Goal: Information Seeking & Learning: Learn about a topic

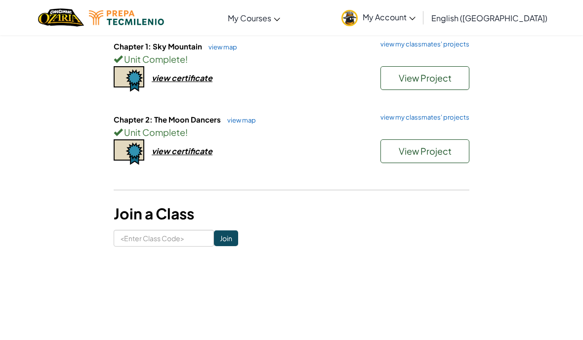
scroll to position [551, 0]
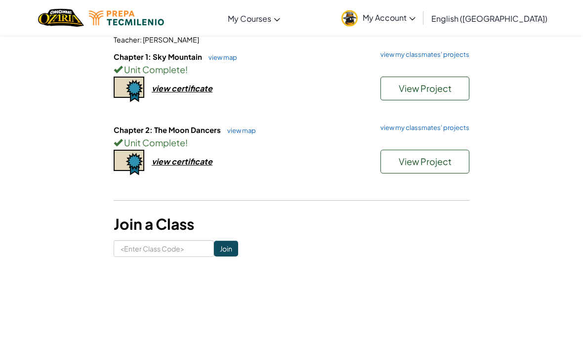
click at [224, 135] on div "Unit Complete !" at bounding box center [292, 142] width 356 height 14
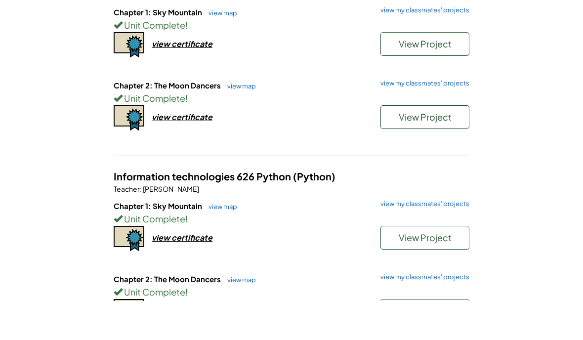
scroll to position [372, 0]
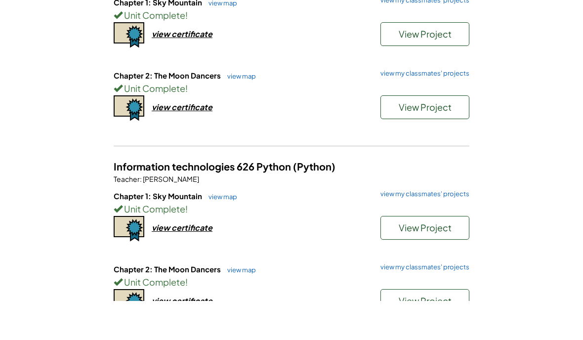
click at [238, 120] on div "Unit Complete !" at bounding box center [292, 127] width 356 height 14
click at [233, 111] on link "view map" at bounding box center [239, 115] width 34 height 8
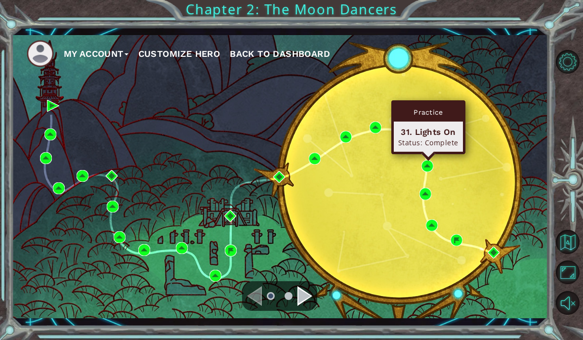
click at [303, 295] on div "Navigate to the next page" at bounding box center [304, 296] width 15 height 20
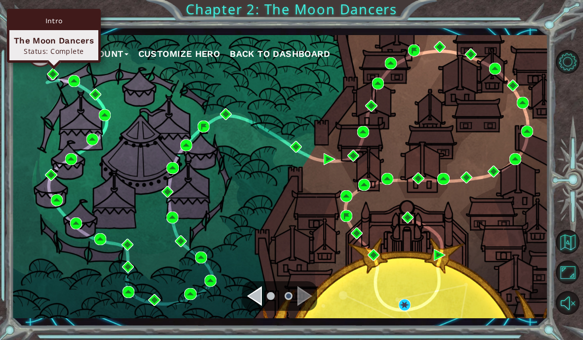
click at [256, 303] on div "Navigate to the previous page" at bounding box center [254, 296] width 15 height 20
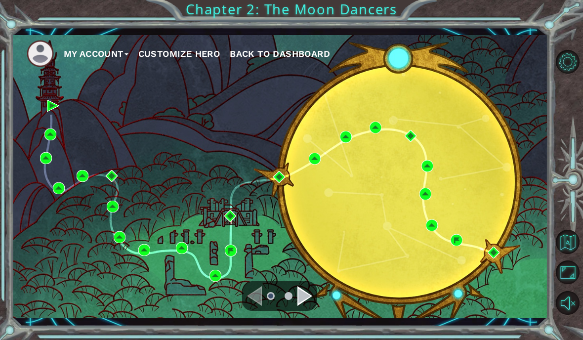
click at [510, 205] on div "My Account Customize Hero Back to Dashboard" at bounding box center [280, 176] width 536 height 283
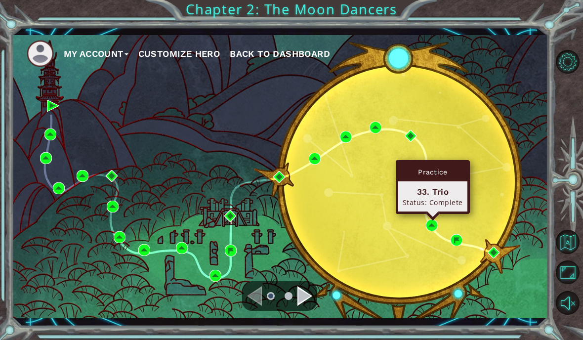
click at [448, 193] on div "33. Trio" at bounding box center [433, 192] width 60 height 12
click at [443, 168] on div "Practice" at bounding box center [432, 172] width 69 height 19
click at [436, 189] on div "33. Trio" at bounding box center [433, 192] width 60 height 12
click at [429, 223] on img at bounding box center [432, 225] width 12 height 12
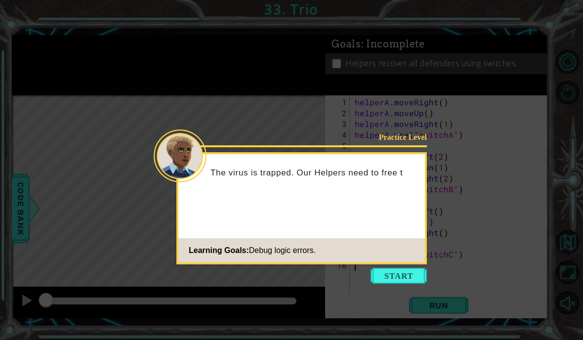
click at [408, 275] on button "Start" at bounding box center [399, 276] width 56 height 16
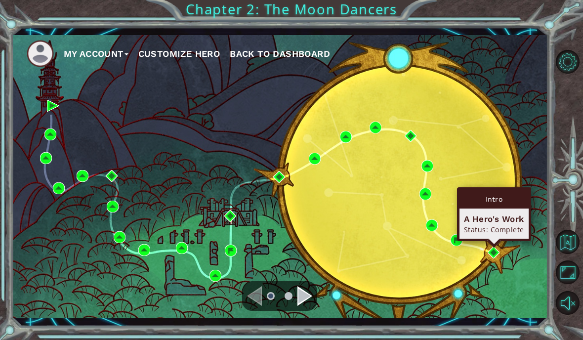
click at [307, 297] on div "Navigate to the next page" at bounding box center [304, 296] width 15 height 20
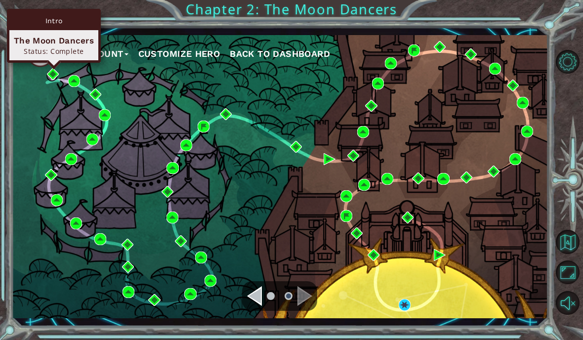
click at [63, 41] on div "The Moon Dancers" at bounding box center [54, 41] width 80 height 12
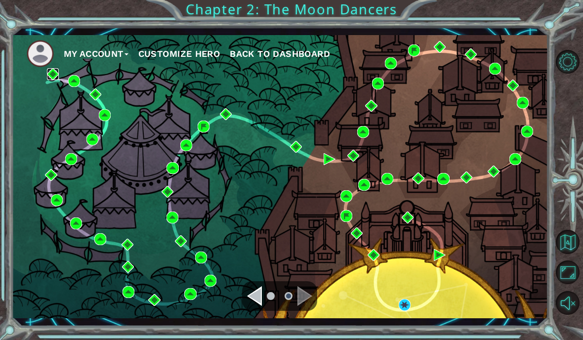
click at [56, 73] on img at bounding box center [53, 74] width 12 height 12
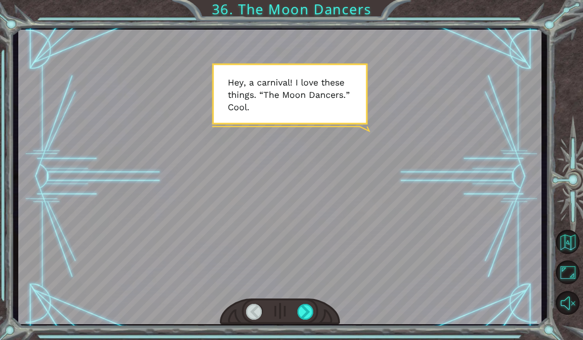
click at [307, 311] on div at bounding box center [305, 312] width 16 height 16
click at [310, 307] on div at bounding box center [305, 312] width 16 height 16
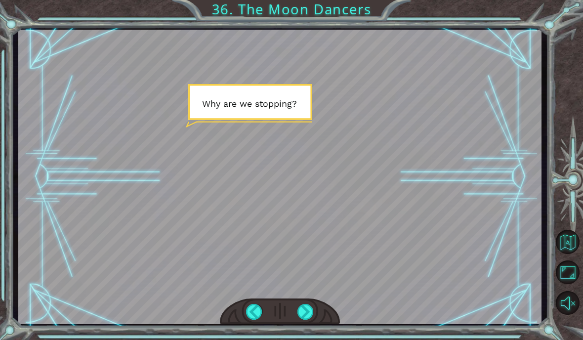
click at [302, 308] on div at bounding box center [305, 312] width 16 height 16
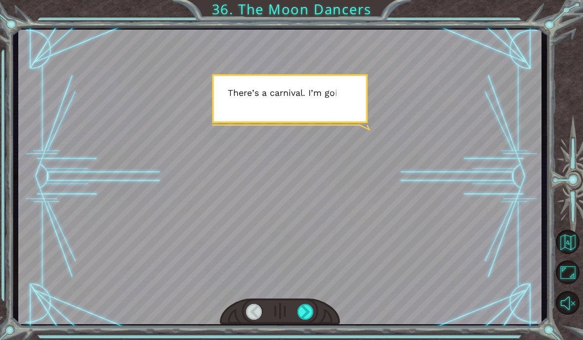
click at [306, 308] on div at bounding box center [305, 312] width 16 height 16
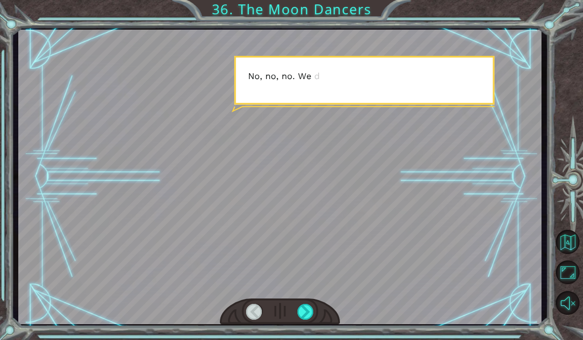
click at [302, 311] on div at bounding box center [305, 312] width 16 height 16
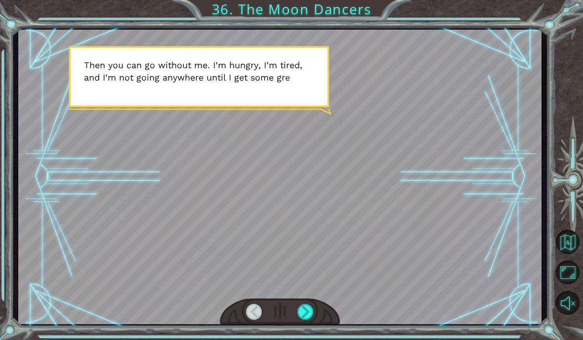
click at [304, 314] on div at bounding box center [305, 312] width 16 height 16
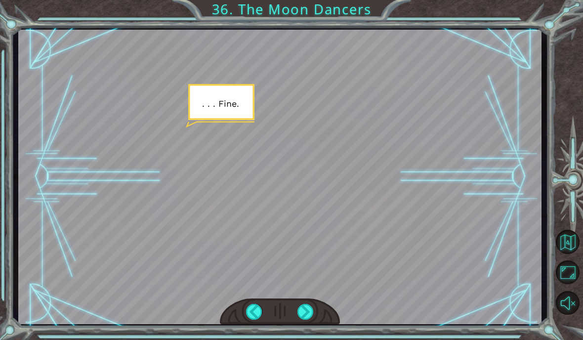
click at [309, 304] on div at bounding box center [305, 312] width 16 height 16
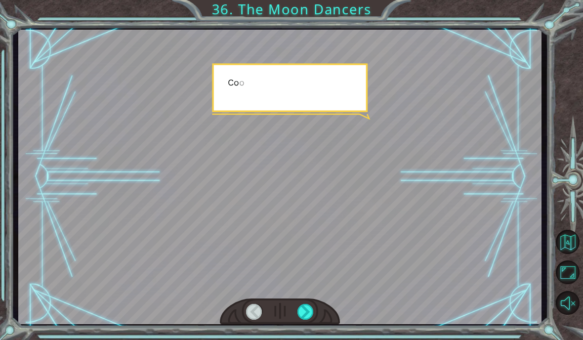
click at [307, 309] on div at bounding box center [305, 312] width 16 height 16
click at [311, 308] on div at bounding box center [305, 312] width 16 height 16
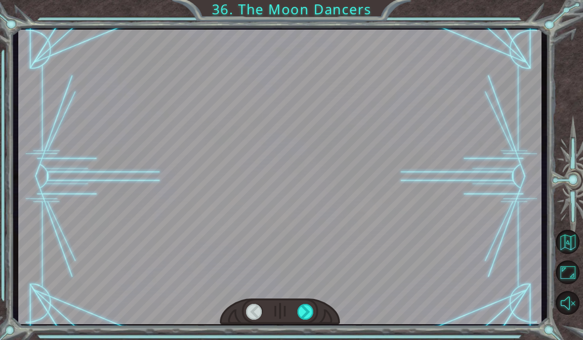
click at [309, 311] on div at bounding box center [305, 312] width 16 height 16
click at [307, 318] on div at bounding box center [305, 312] width 16 height 16
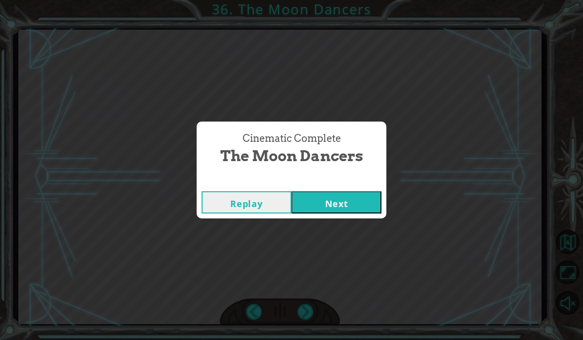
click at [347, 199] on button "Next" at bounding box center [336, 202] width 90 height 22
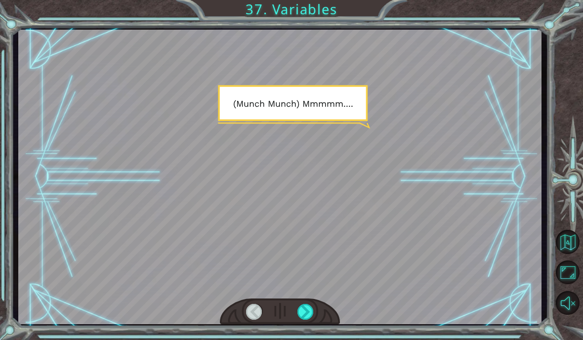
click at [308, 307] on div at bounding box center [305, 312] width 16 height 16
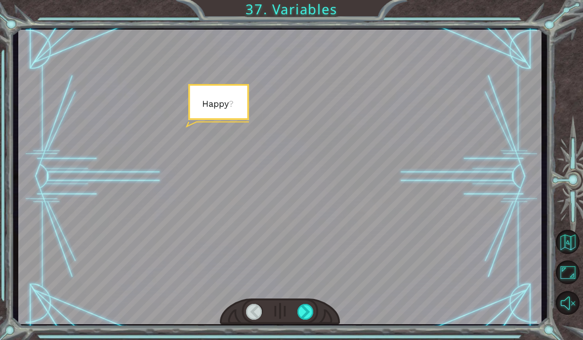
click at [306, 308] on div at bounding box center [305, 312] width 16 height 16
click at [308, 312] on div at bounding box center [305, 312] width 16 height 16
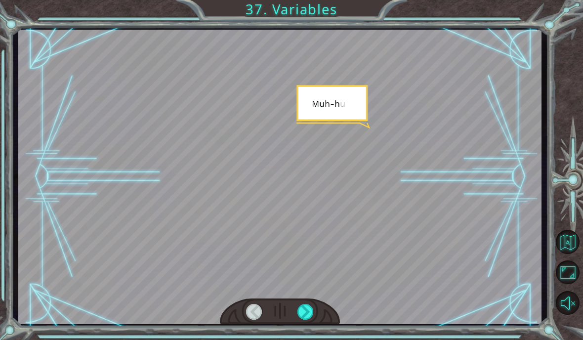
click at [303, 311] on div at bounding box center [305, 312] width 16 height 16
click at [299, 310] on div at bounding box center [305, 312] width 16 height 16
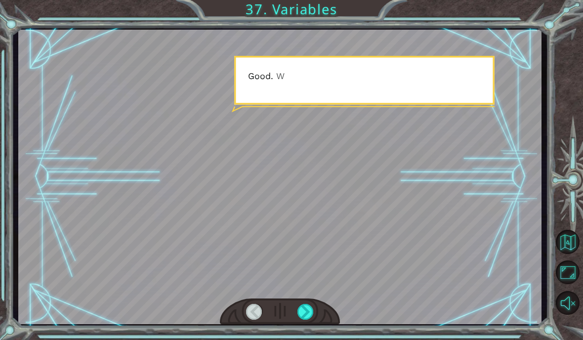
click at [304, 311] on div at bounding box center [305, 312] width 16 height 16
click at [302, 310] on div at bounding box center [305, 312] width 16 height 16
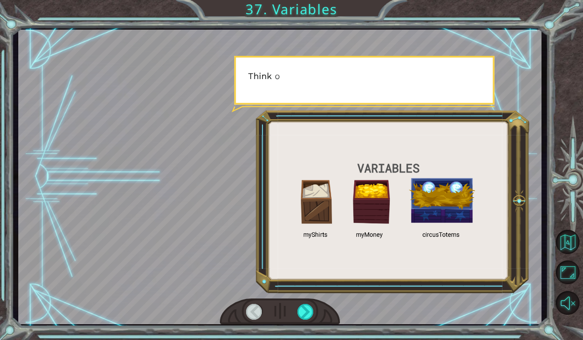
click at [304, 305] on div at bounding box center [305, 312] width 16 height 16
click at [305, 306] on div at bounding box center [305, 312] width 16 height 16
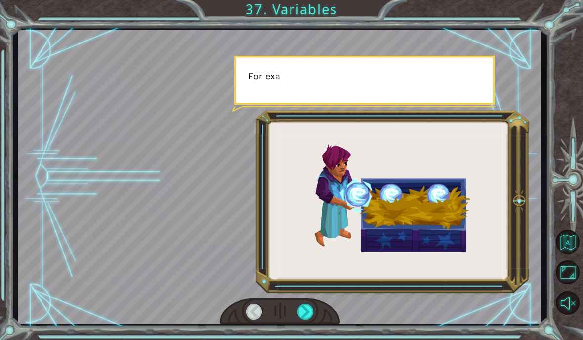
click at [301, 309] on div at bounding box center [305, 312] width 16 height 16
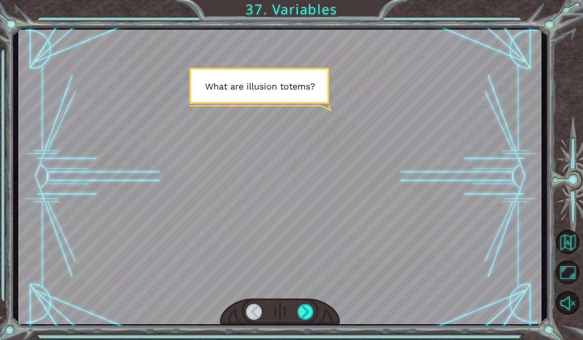
click at [305, 310] on div at bounding box center [305, 312] width 16 height 16
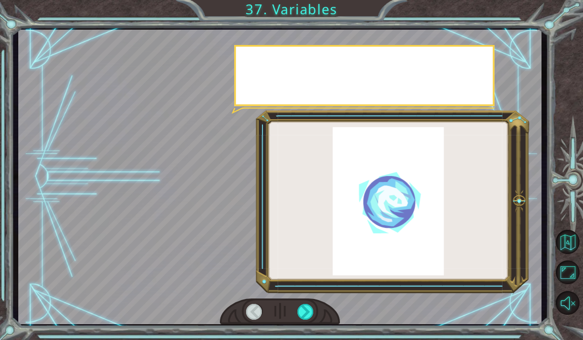
click at [303, 307] on div at bounding box center [305, 312] width 16 height 16
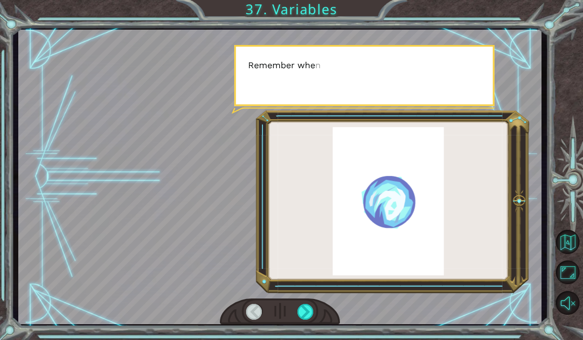
click at [305, 306] on div at bounding box center [305, 312] width 16 height 16
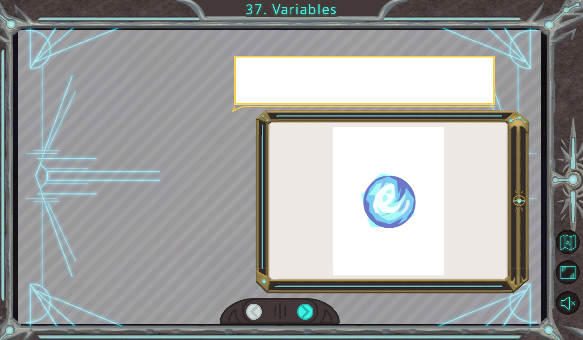
click at [312, 304] on div at bounding box center [305, 312] width 16 height 16
click at [313, 310] on div at bounding box center [305, 312] width 16 height 16
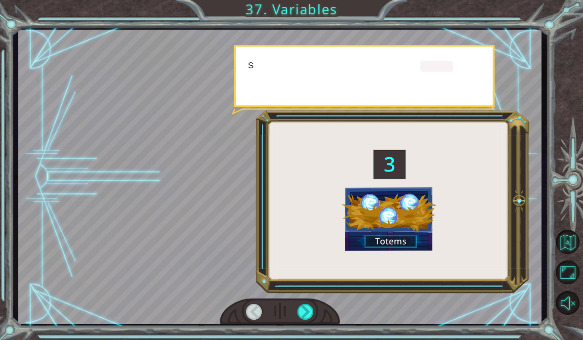
click at [312, 319] on div at bounding box center [305, 312] width 16 height 16
click at [309, 311] on div at bounding box center [305, 312] width 16 height 16
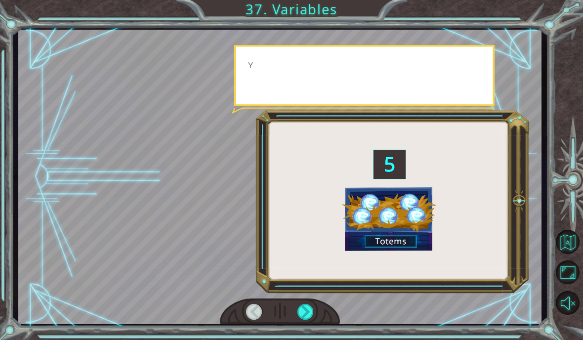
click at [310, 309] on div at bounding box center [305, 312] width 16 height 16
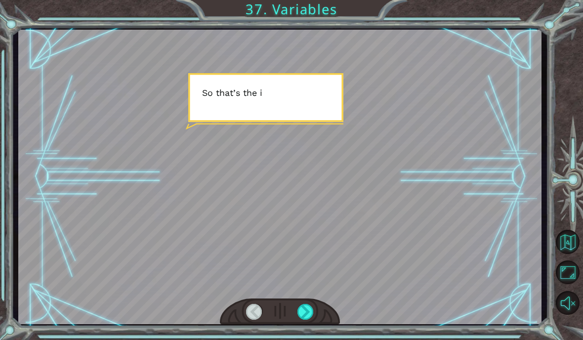
click at [313, 306] on div at bounding box center [305, 312] width 16 height 16
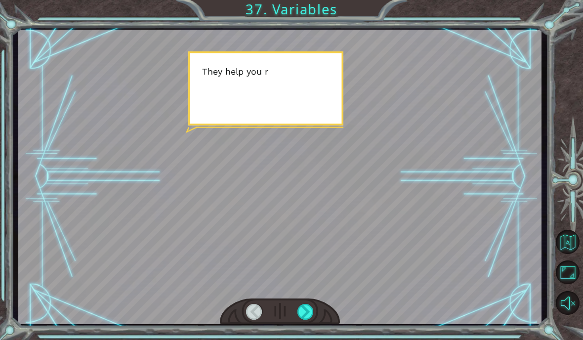
click at [301, 308] on div at bounding box center [305, 312] width 16 height 16
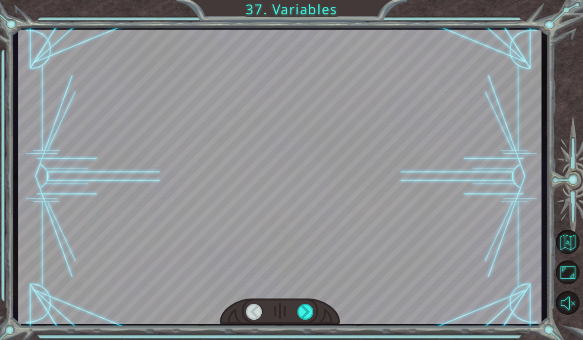
click at [308, 308] on div at bounding box center [305, 312] width 16 height 16
click at [303, 309] on div at bounding box center [305, 312] width 16 height 16
click at [307, 309] on div at bounding box center [305, 312] width 16 height 16
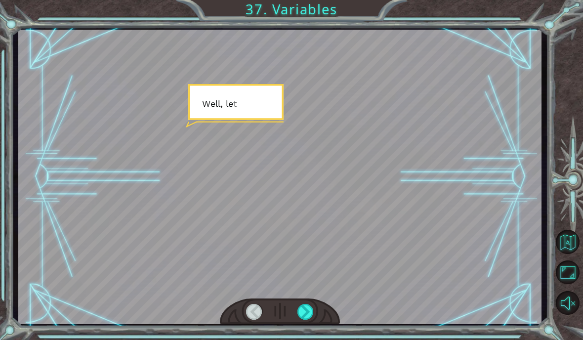
click at [302, 315] on div at bounding box center [305, 312] width 16 height 16
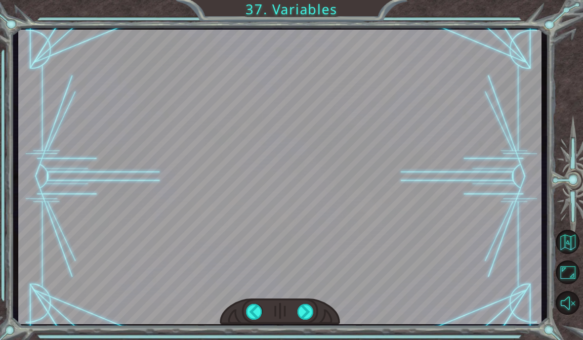
click at [302, 309] on div at bounding box center [305, 312] width 16 height 16
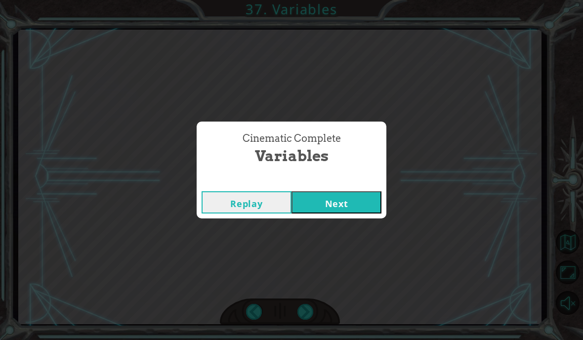
click at [345, 200] on button "Next" at bounding box center [336, 202] width 90 height 22
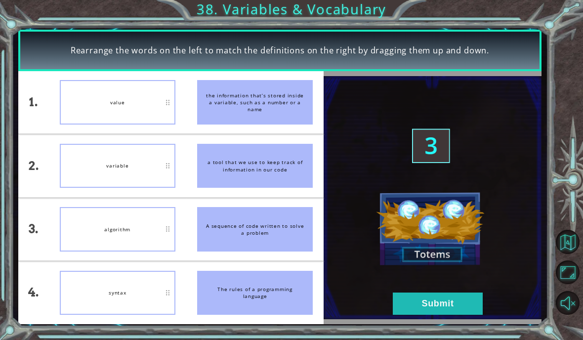
click at [461, 306] on button "Submit" at bounding box center [438, 303] width 90 height 22
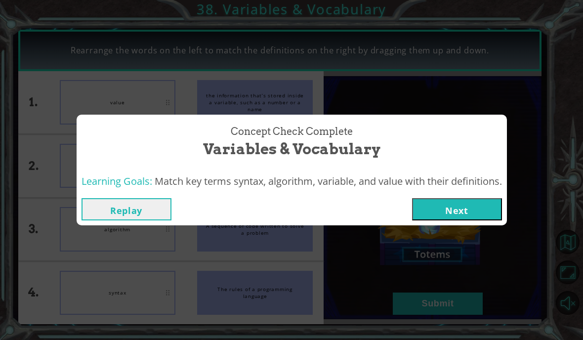
click at [489, 211] on button "Next" at bounding box center [457, 209] width 90 height 22
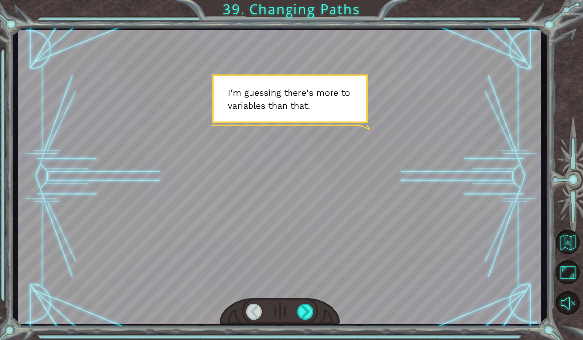
click at [310, 309] on div at bounding box center [305, 312] width 16 height 16
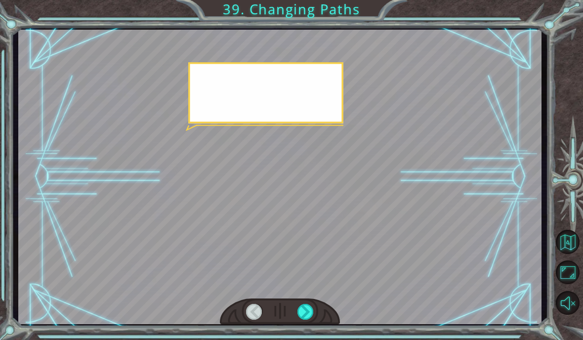
click at [306, 309] on div at bounding box center [305, 312] width 16 height 16
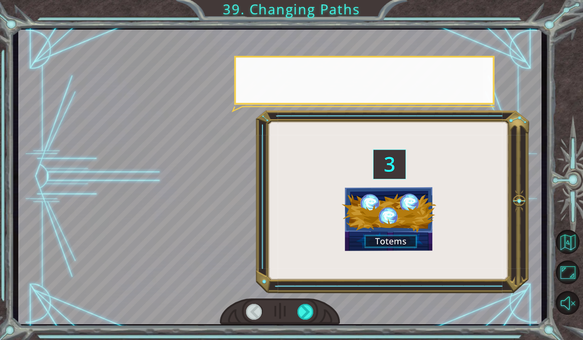
click at [305, 308] on div at bounding box center [305, 312] width 16 height 16
click at [308, 309] on div at bounding box center [305, 312] width 16 height 16
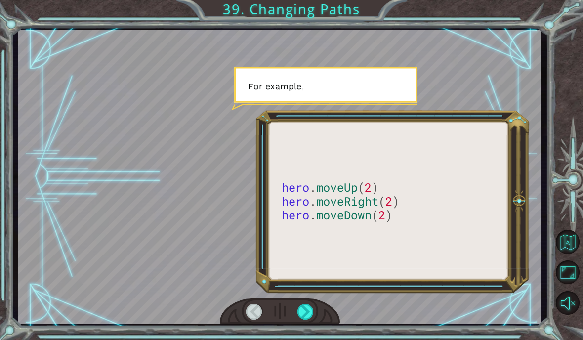
click at [309, 314] on div at bounding box center [305, 312] width 16 height 16
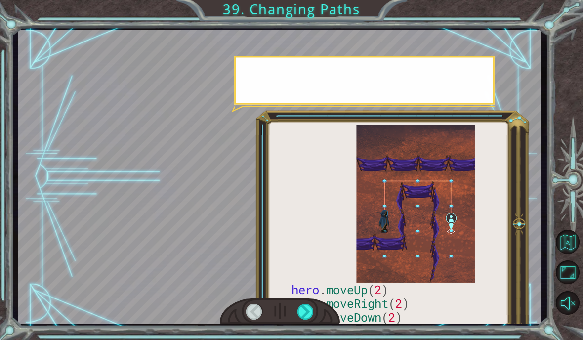
click at [308, 314] on div at bounding box center [305, 312] width 16 height 16
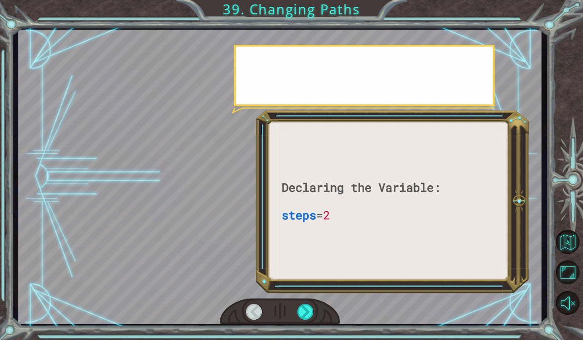
click at [308, 312] on div at bounding box center [305, 312] width 16 height 16
click at [309, 308] on div at bounding box center [305, 312] width 16 height 16
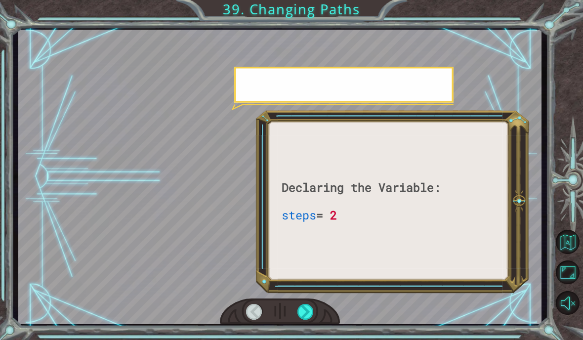
click at [310, 311] on div at bounding box center [305, 312] width 16 height 16
click at [312, 309] on div at bounding box center [305, 312] width 16 height 16
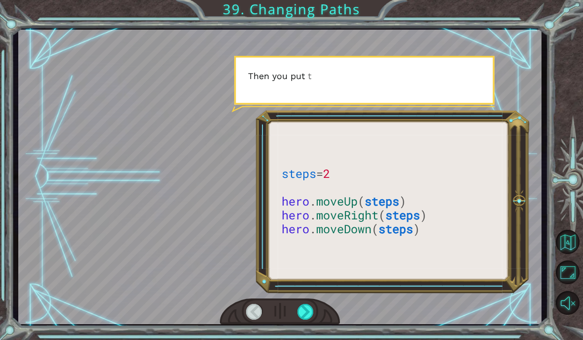
click at [317, 306] on div at bounding box center [280, 311] width 121 height 27
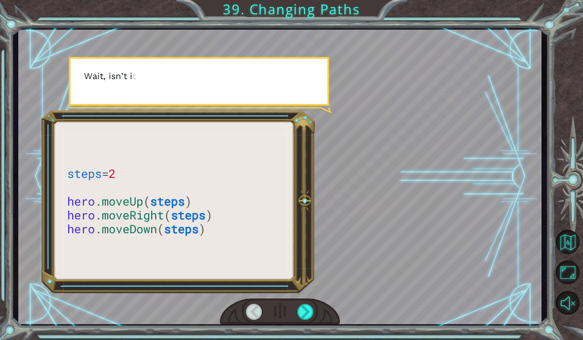
click at [309, 313] on div at bounding box center [305, 312] width 16 height 16
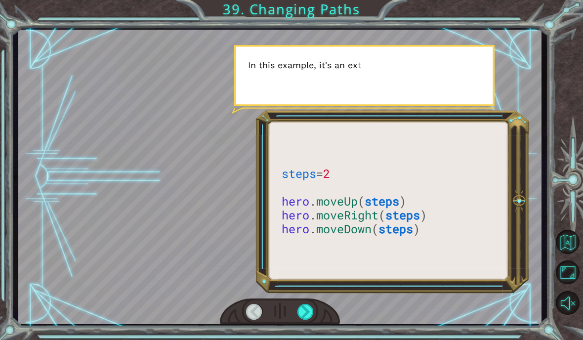
click at [305, 308] on div at bounding box center [305, 312] width 16 height 16
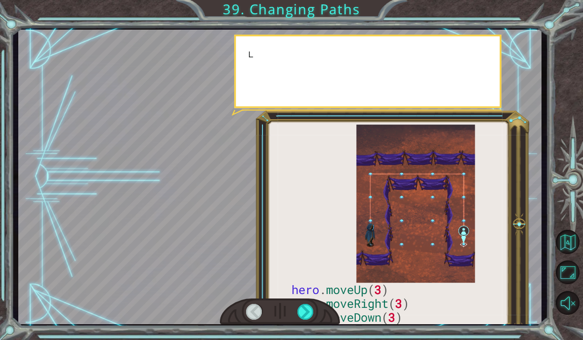
click at [308, 307] on div at bounding box center [305, 312] width 16 height 16
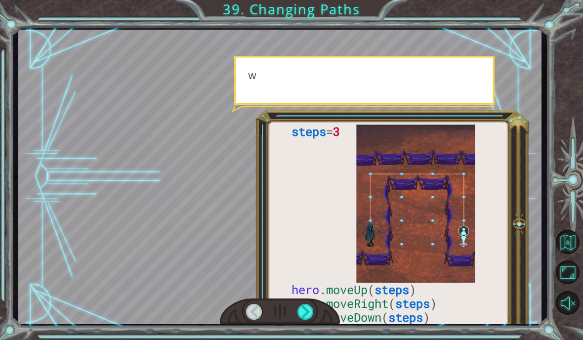
click at [308, 311] on div at bounding box center [305, 312] width 16 height 16
click at [308, 310] on div at bounding box center [305, 312] width 16 height 16
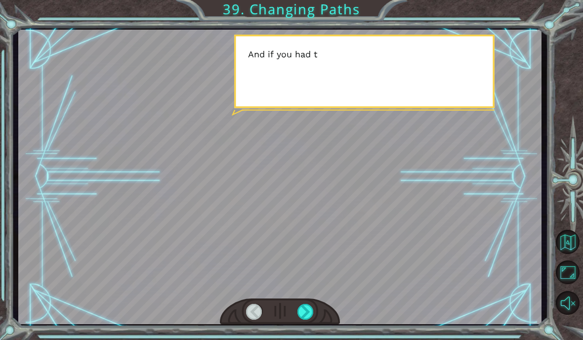
click at [309, 309] on div at bounding box center [305, 312] width 16 height 16
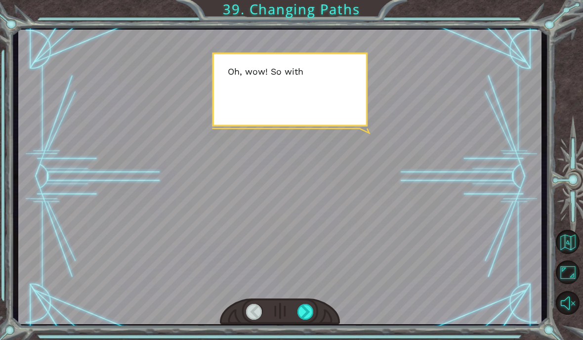
click at [309, 310] on div at bounding box center [305, 312] width 16 height 16
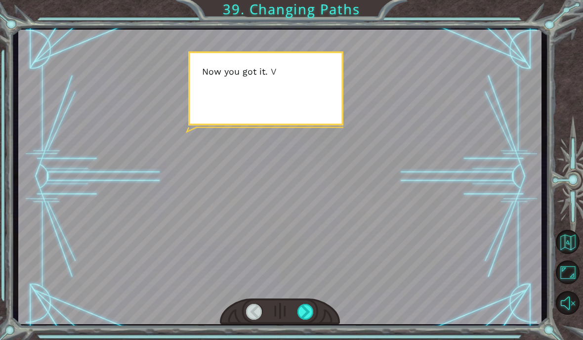
click at [310, 310] on div at bounding box center [305, 312] width 16 height 16
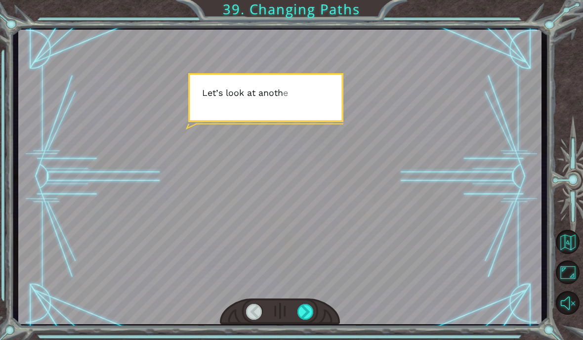
click at [311, 309] on div at bounding box center [305, 312] width 16 height 16
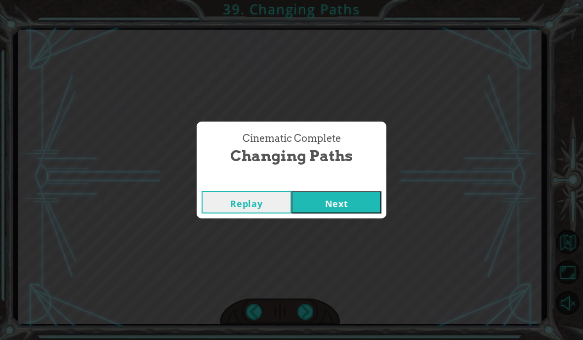
click at [312, 307] on div "Cinematic Complete Changing Paths Replay Next" at bounding box center [291, 170] width 583 height 340
click at [354, 202] on button "Next" at bounding box center [336, 202] width 90 height 22
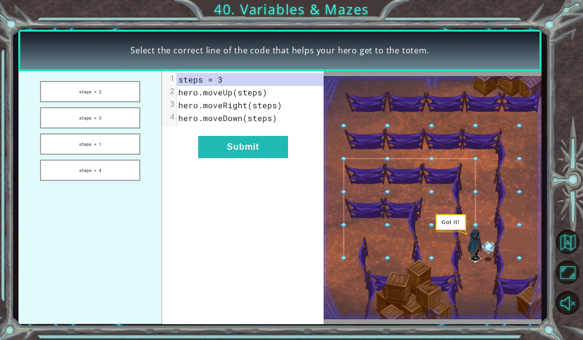
click at [262, 150] on button "Submit" at bounding box center [243, 147] width 90 height 22
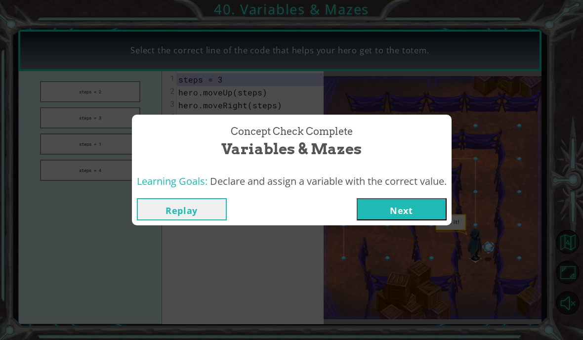
click at [419, 207] on button "Next" at bounding box center [402, 209] width 90 height 22
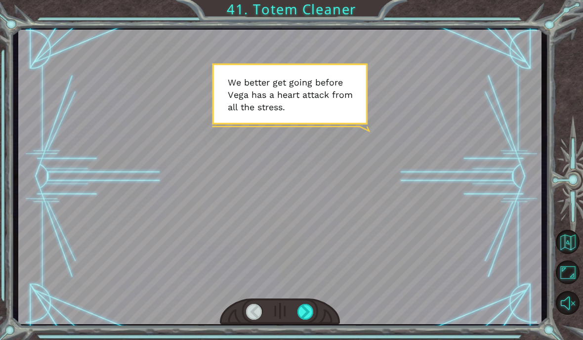
click at [308, 307] on div at bounding box center [305, 312] width 16 height 16
click at [307, 309] on div at bounding box center [305, 312] width 16 height 16
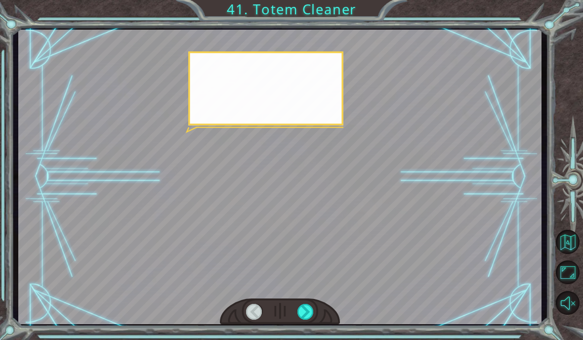
click at [308, 308] on div at bounding box center [305, 312] width 16 height 16
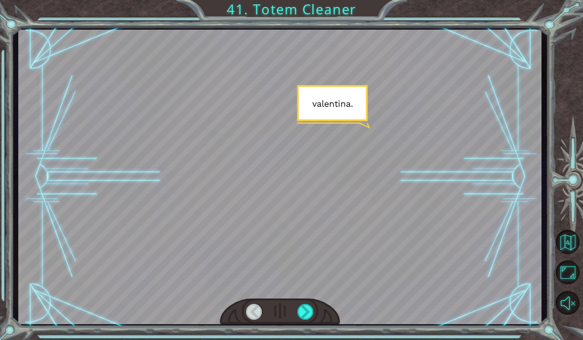
click at [309, 309] on div at bounding box center [305, 312] width 16 height 16
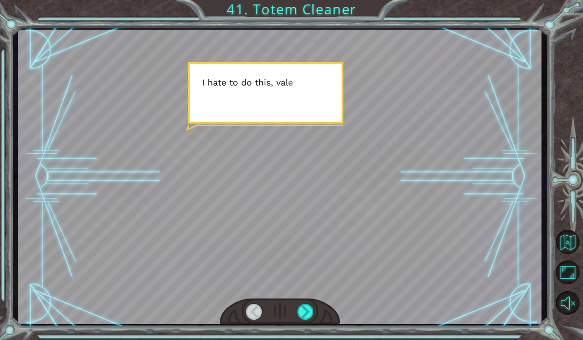
click at [311, 309] on div at bounding box center [305, 312] width 16 height 16
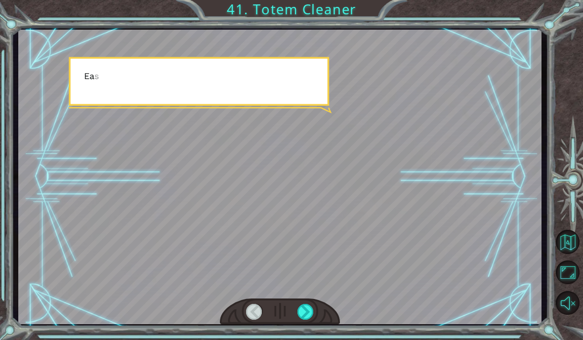
click at [312, 309] on div at bounding box center [305, 312] width 16 height 16
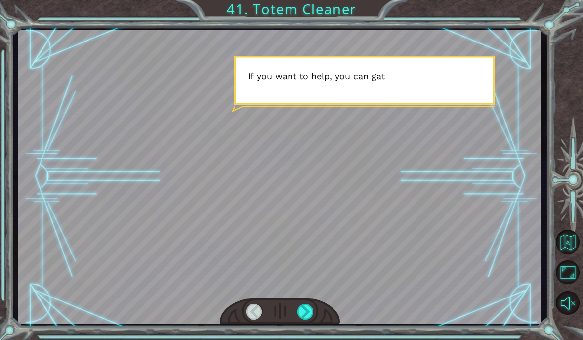
click at [309, 310] on div at bounding box center [305, 312] width 16 height 16
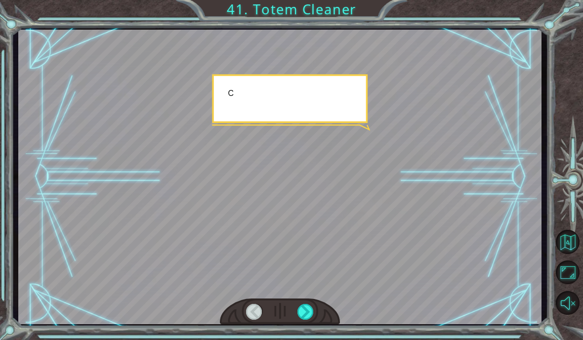
click at [310, 311] on div at bounding box center [305, 312] width 16 height 16
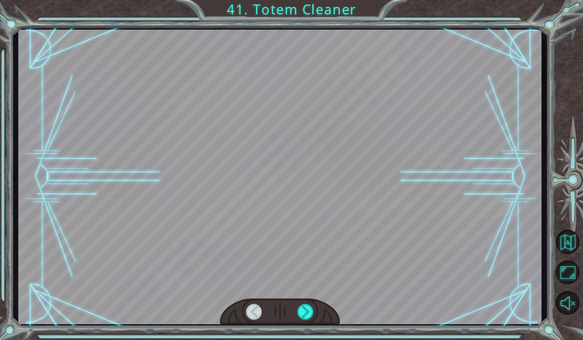
click at [313, 307] on div at bounding box center [305, 312] width 16 height 16
click at [314, 303] on div at bounding box center [280, 311] width 121 height 27
click at [312, 310] on div at bounding box center [305, 312] width 16 height 16
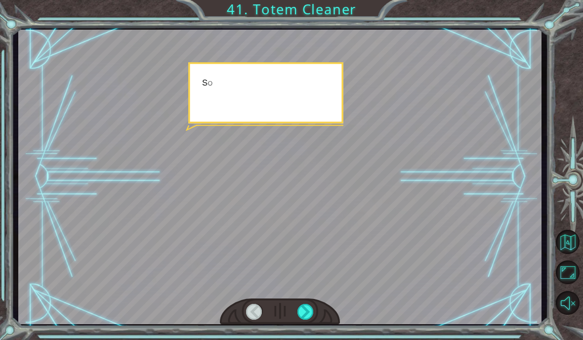
click at [312, 309] on div at bounding box center [305, 312] width 16 height 16
click at [311, 312] on div at bounding box center [305, 312] width 16 height 16
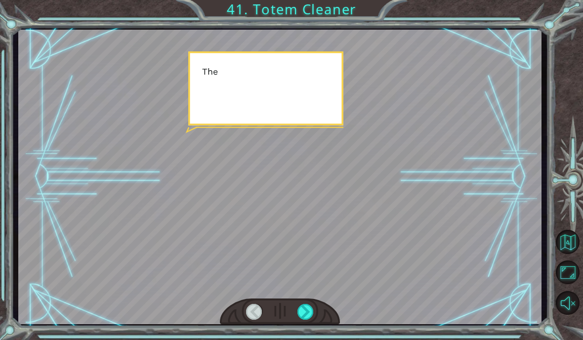
click at [311, 309] on div at bounding box center [305, 312] width 16 height 16
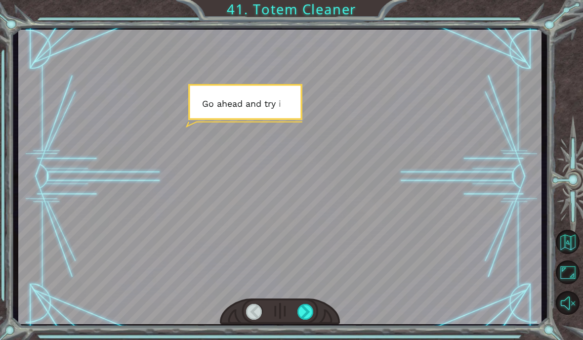
click at [313, 309] on div at bounding box center [305, 312] width 16 height 16
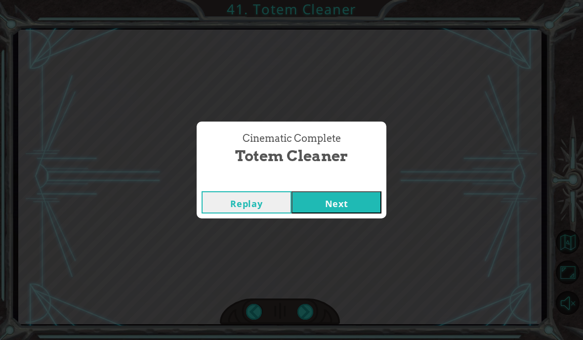
click at [317, 310] on div "Cinematic Complete Totem Cleaner Replay Next" at bounding box center [291, 170] width 583 height 340
click at [357, 199] on button "Next" at bounding box center [336, 202] width 90 height 22
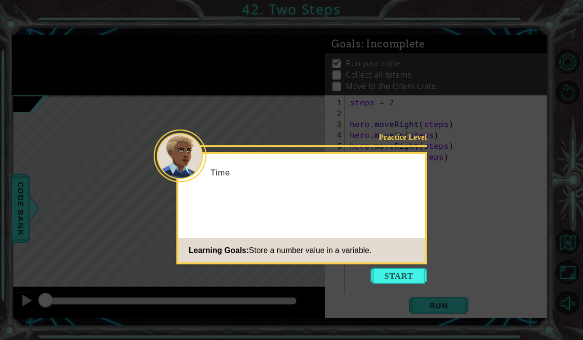
click at [405, 262] on div "Practice Level Time Learning Goals: Store a number value in a variable." at bounding box center [301, 208] width 250 height 112
click at [411, 272] on button "Start" at bounding box center [399, 276] width 56 height 16
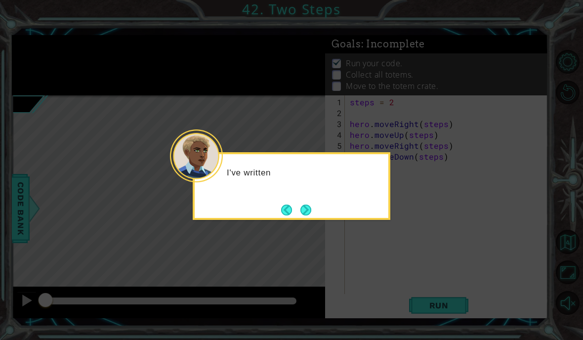
click at [310, 211] on button "Next" at bounding box center [305, 210] width 11 height 11
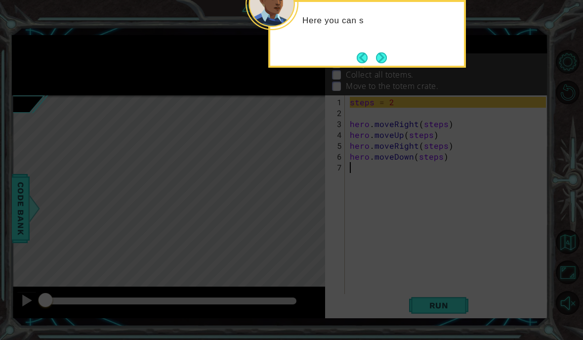
click at [381, 63] on button "Next" at bounding box center [381, 57] width 11 height 11
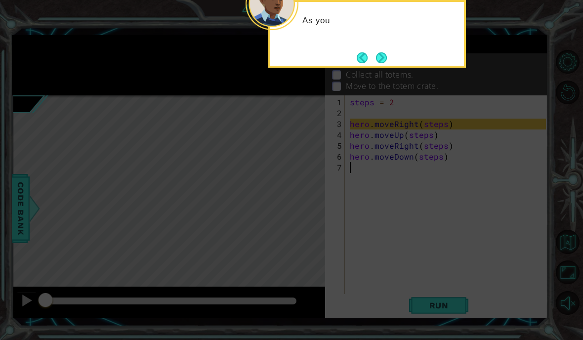
click at [381, 63] on button "Next" at bounding box center [380, 57] width 11 height 11
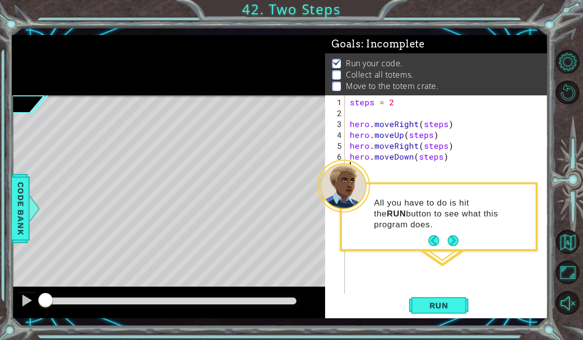
click at [461, 295] on button "Run" at bounding box center [438, 305] width 59 height 22
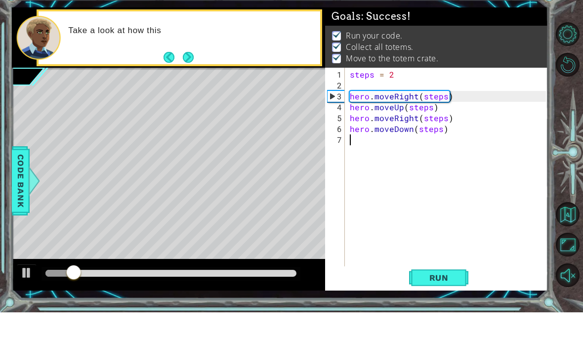
click at [566, 46] on div at bounding box center [570, 182] width 26 height 272
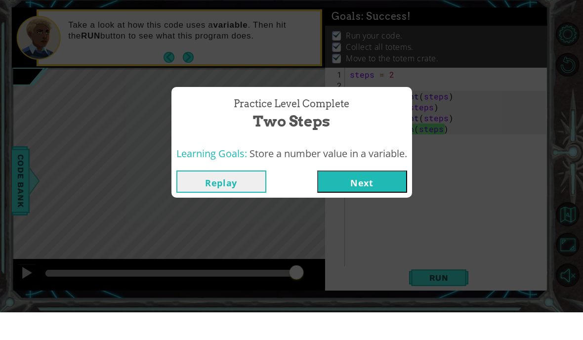
click at [379, 198] on button "Next" at bounding box center [362, 209] width 90 height 22
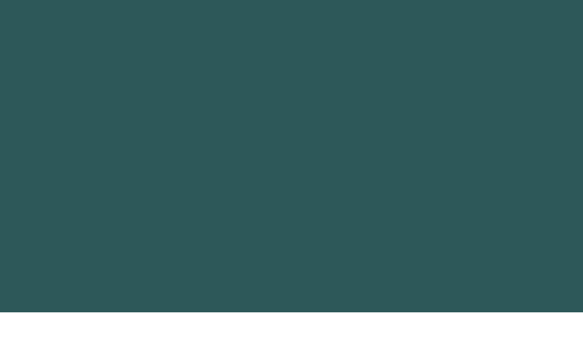
scroll to position [3, 0]
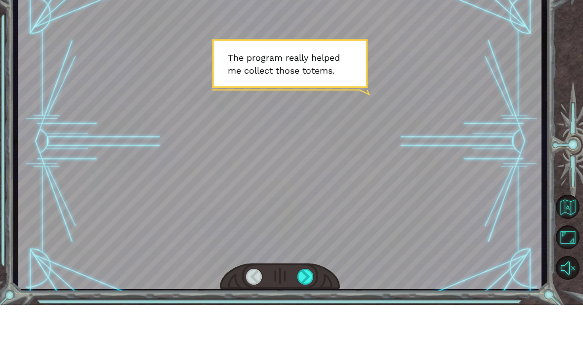
click at [309, 304] on div at bounding box center [305, 312] width 16 height 16
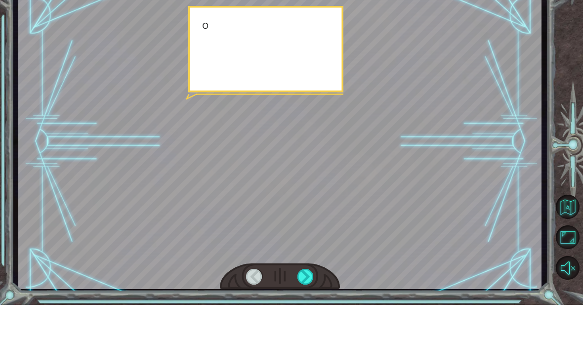
click at [307, 304] on div at bounding box center [305, 312] width 16 height 16
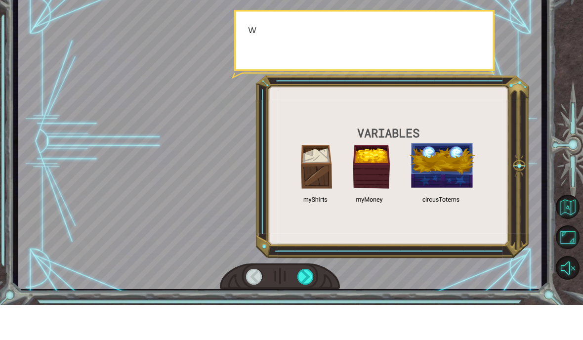
click at [309, 304] on div at bounding box center [305, 312] width 16 height 16
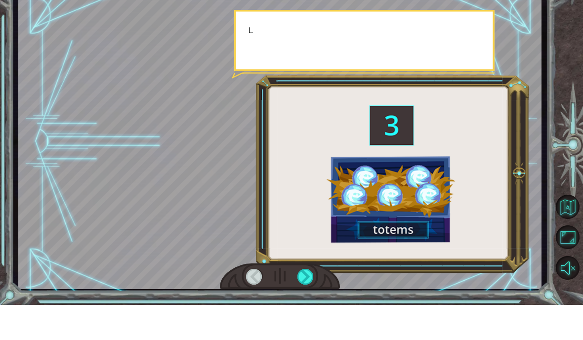
click at [307, 304] on div at bounding box center [305, 312] width 16 height 16
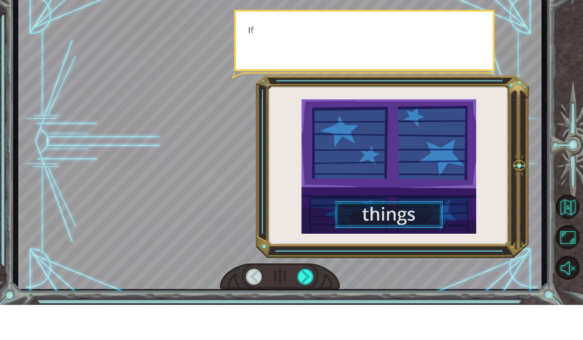
click at [307, 304] on div at bounding box center [305, 312] width 16 height 16
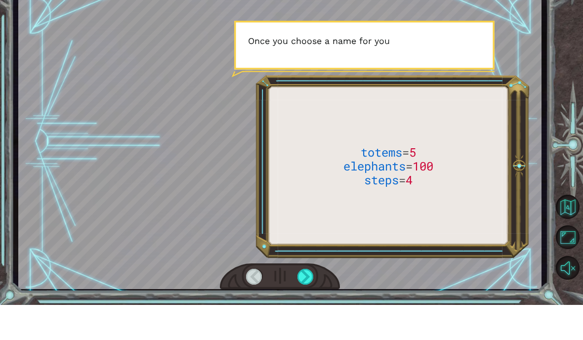
click at [303, 304] on div at bounding box center [305, 312] width 16 height 16
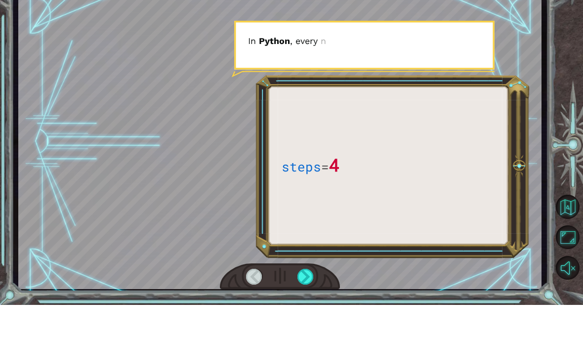
click at [306, 304] on div at bounding box center [305, 312] width 16 height 16
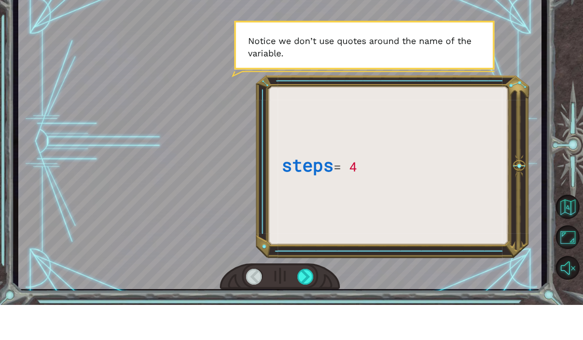
click at [311, 304] on div at bounding box center [305, 312] width 16 height 16
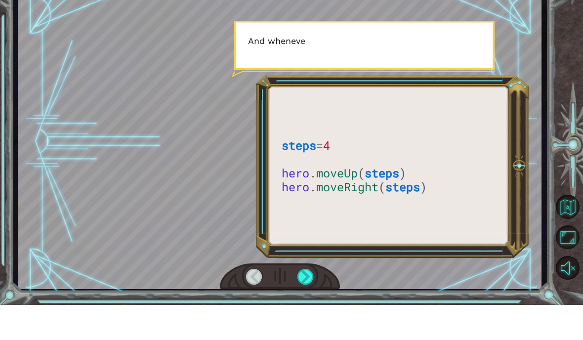
click at [308, 304] on div at bounding box center [305, 312] width 16 height 16
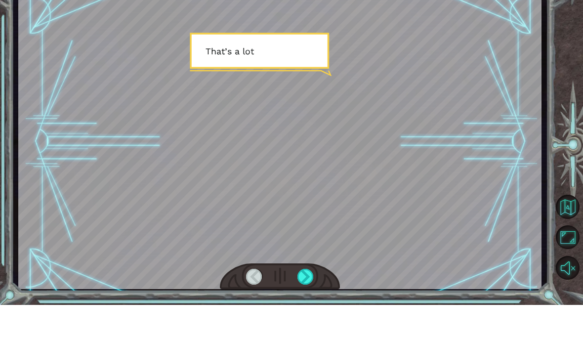
click at [305, 304] on div at bounding box center [305, 312] width 16 height 16
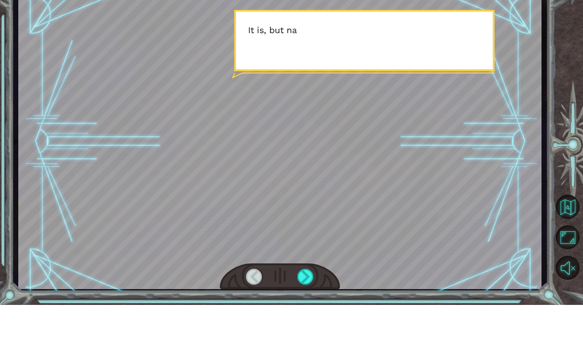
click at [305, 304] on div at bounding box center [305, 312] width 16 height 16
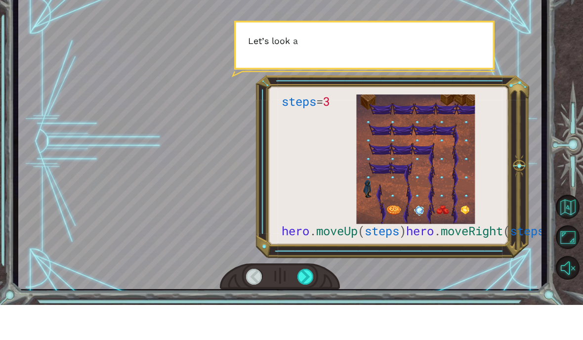
click at [306, 304] on div at bounding box center [305, 312] width 16 height 16
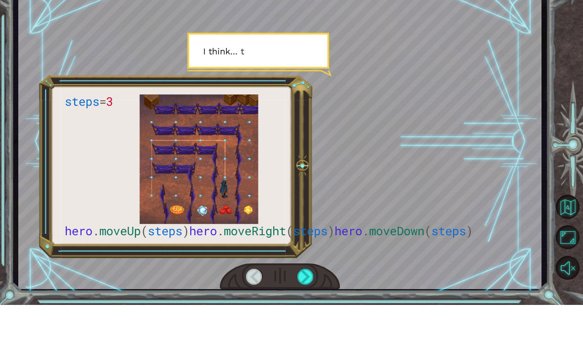
click at [306, 304] on div at bounding box center [305, 312] width 16 height 16
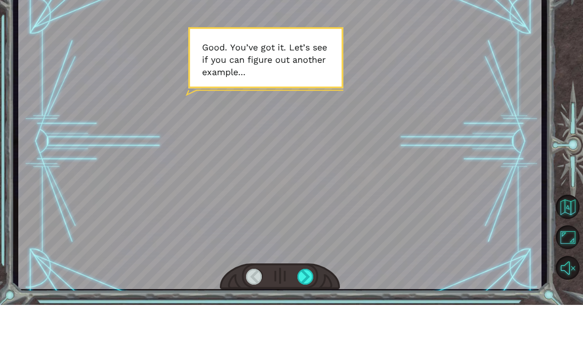
click at [303, 304] on div at bounding box center [305, 312] width 16 height 16
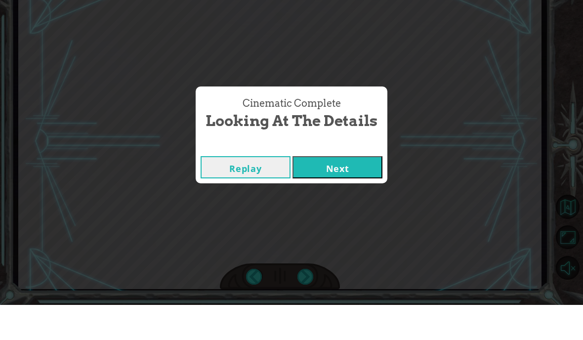
click at [306, 274] on div "Cinematic Complete Looking at the Details Replay Next" at bounding box center [291, 170] width 583 height 340
click at [362, 191] on button "Next" at bounding box center [337, 202] width 90 height 22
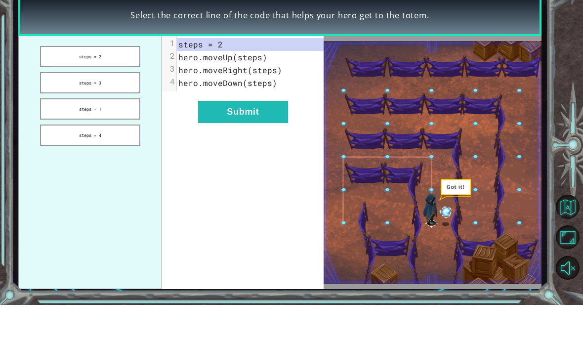
click at [270, 136] on button "Submit" at bounding box center [243, 147] width 90 height 22
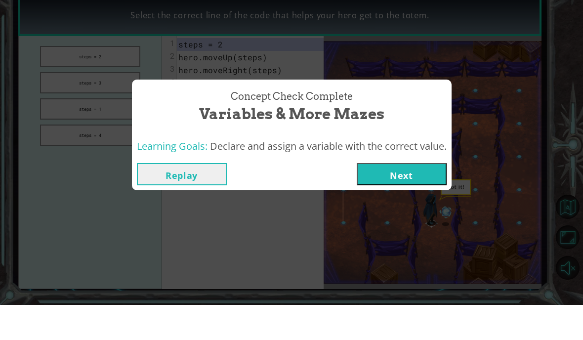
click at [393, 198] on button "Next" at bounding box center [402, 209] width 90 height 22
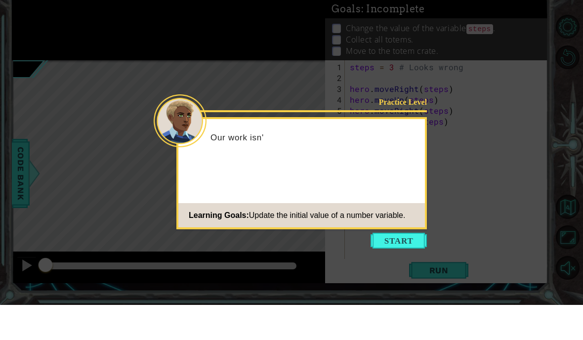
click at [407, 261] on footer "Learning Goals: Update the initial value of a number variable." at bounding box center [301, 250] width 247 height 24
click at [407, 269] on button "Start" at bounding box center [399, 276] width 56 height 16
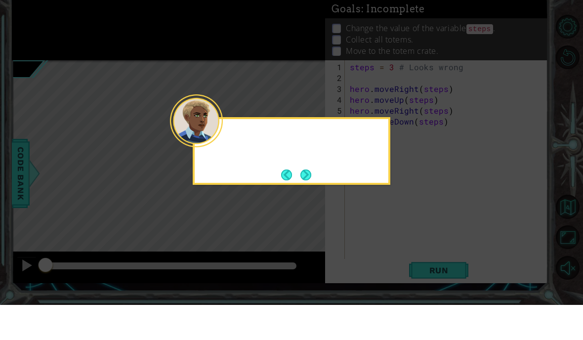
click at [407, 269] on icon at bounding box center [291, 170] width 583 height 340
click at [308, 208] on button "Next" at bounding box center [305, 210] width 13 height 13
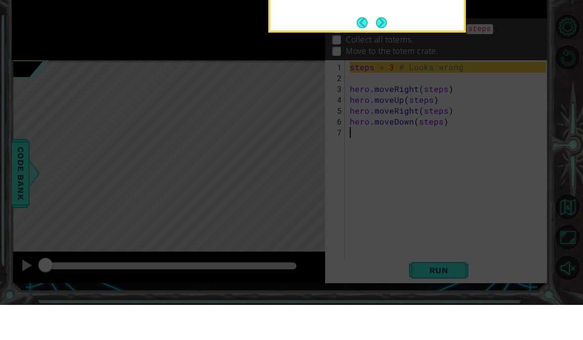
click at [384, 56] on button "Next" at bounding box center [381, 58] width 18 height 18
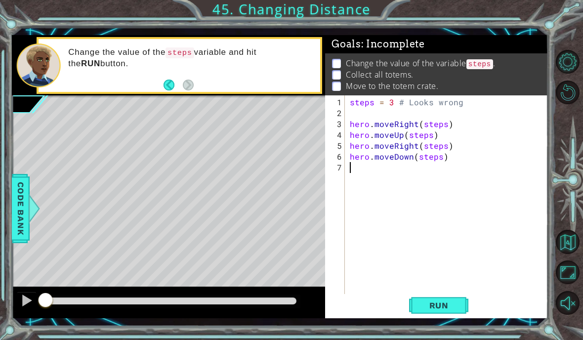
click at [452, 307] on span "Run" at bounding box center [438, 305] width 39 height 10
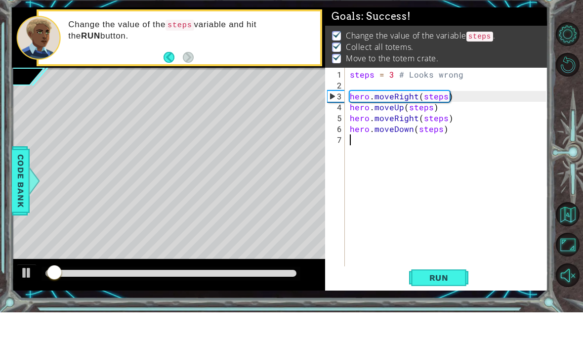
click at [568, 81] on button "Restart Level" at bounding box center [568, 93] width 24 height 24
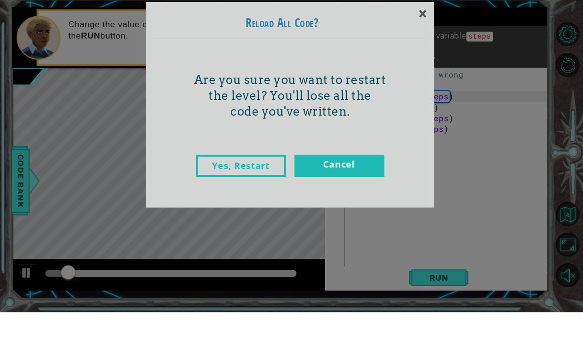
click at [562, 23] on div "× Reload All Code? Are you sure you want to restart the level? You'll lose all …" at bounding box center [291, 170] width 583 height 340
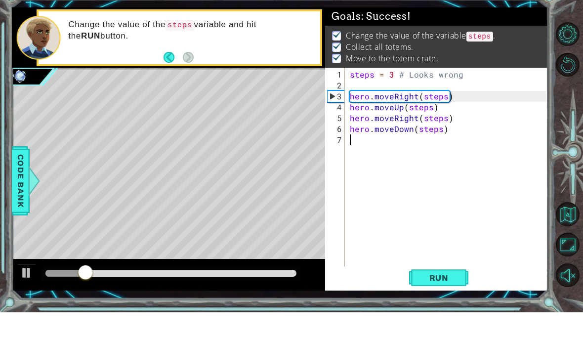
click at [570, 20] on div "1 ההההההההההההההההההההההההההההההההההההההההההההההההההההההההההההההההההההההההההההה…" at bounding box center [291, 170] width 583 height 340
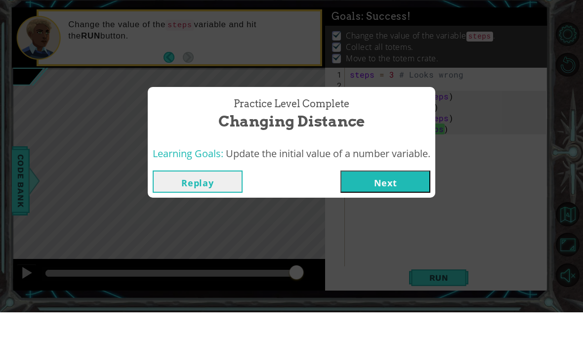
click at [398, 198] on button "Next" at bounding box center [385, 209] width 90 height 22
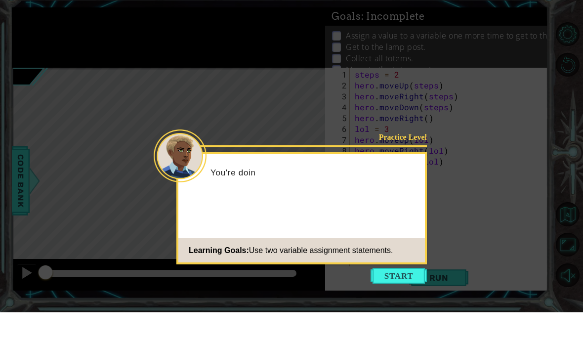
click at [412, 295] on button "Start" at bounding box center [399, 303] width 56 height 16
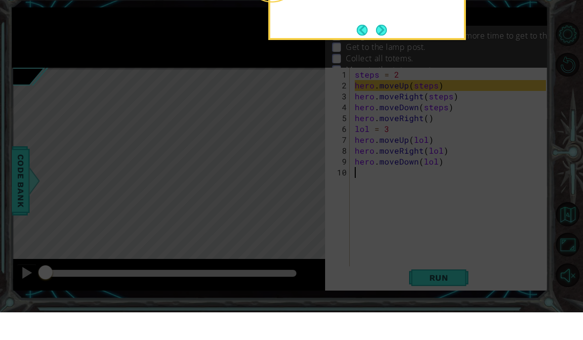
click at [381, 51] on button "Next" at bounding box center [381, 57] width 12 height 12
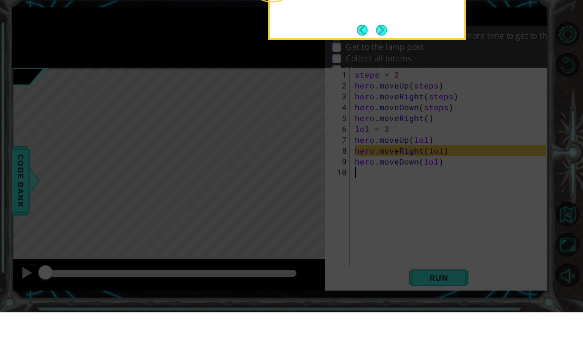
click at [382, 52] on button "Next" at bounding box center [381, 57] width 11 height 11
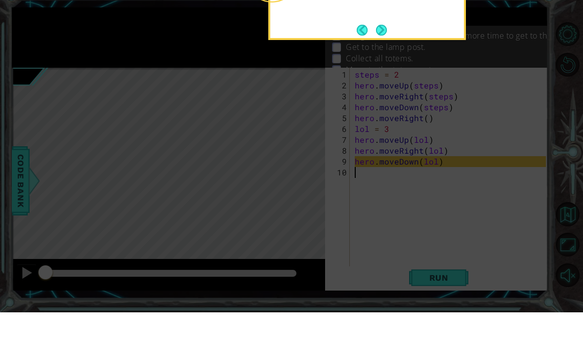
click at [382, 52] on button "Next" at bounding box center [381, 57] width 11 height 11
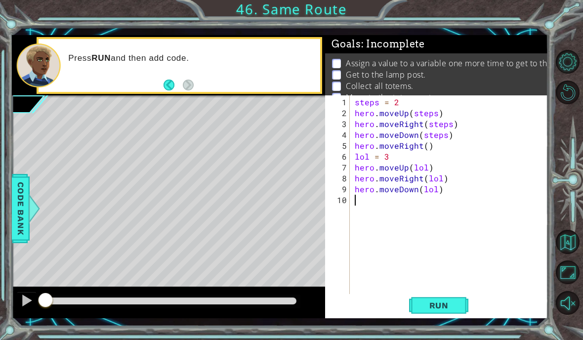
click at [445, 299] on button "Run" at bounding box center [438, 305] width 59 height 22
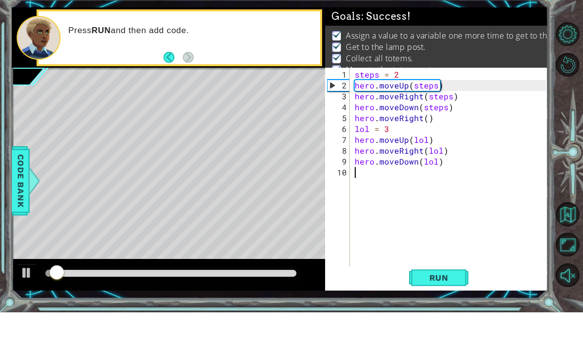
click at [572, 14] on div "1 ההההההההההההההההההההההההההההההההההההההההההההההההההההההההההההההההההההההההההההה…" at bounding box center [291, 170] width 583 height 340
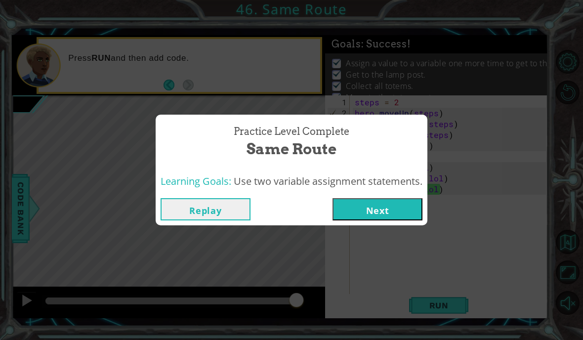
click at [386, 210] on button "Next" at bounding box center [377, 209] width 90 height 22
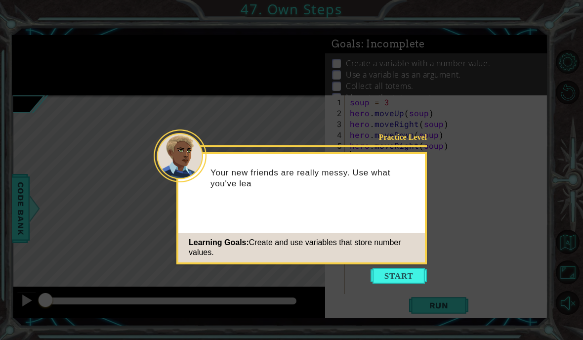
click at [402, 270] on button "Start" at bounding box center [399, 276] width 56 height 16
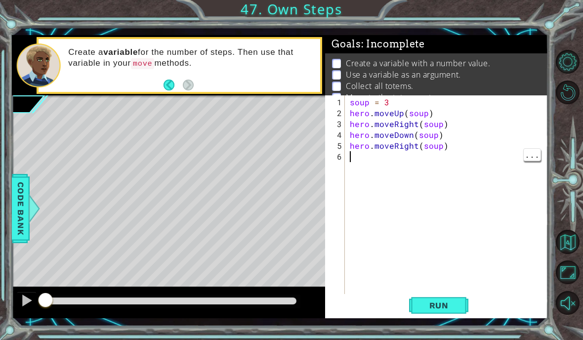
click at [443, 316] on button "Run" at bounding box center [438, 305] width 59 height 22
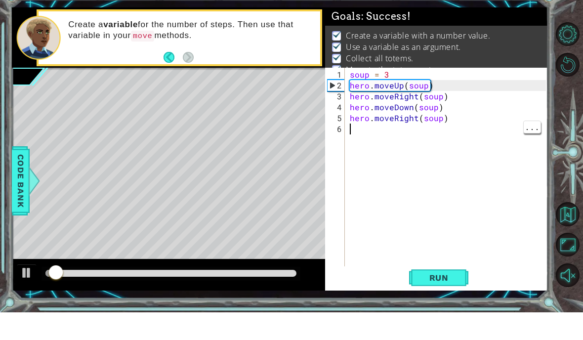
click at [571, 7] on div "1 ההההההההההההההההההההההההההההההההההההההההההההההההההההההההההההההההההההההההההההה…" at bounding box center [291, 170] width 583 height 340
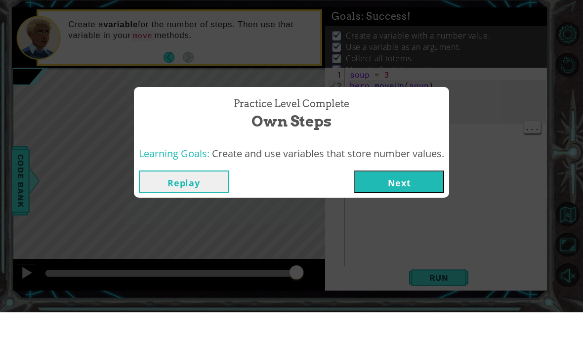
click at [423, 198] on button "Next" at bounding box center [399, 209] width 90 height 22
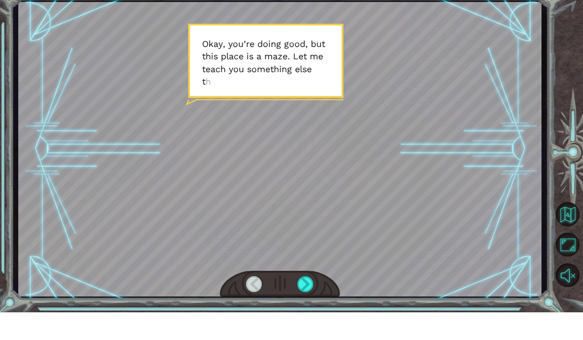
click at [304, 304] on div at bounding box center [305, 312] width 16 height 16
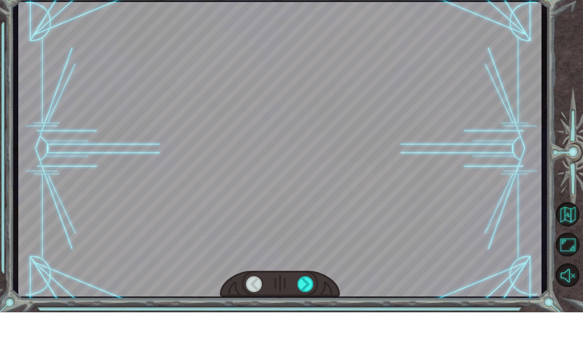
click at [311, 304] on div at bounding box center [305, 312] width 16 height 16
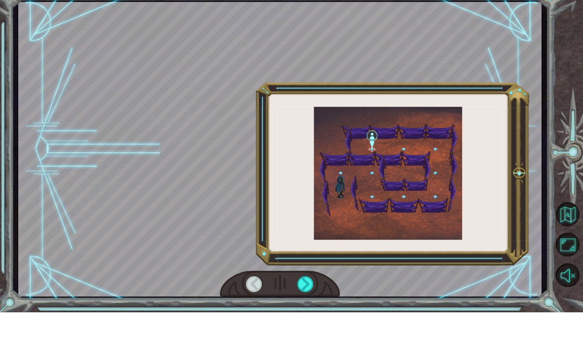
click at [309, 304] on div at bounding box center [305, 312] width 16 height 16
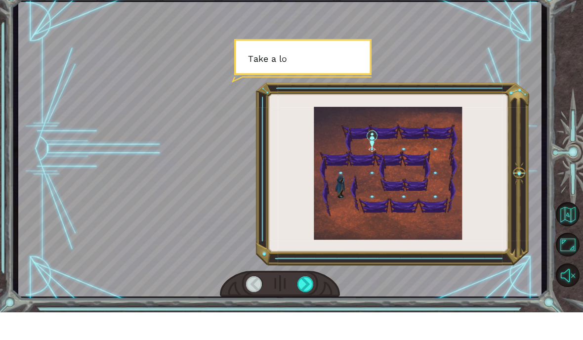
click at [310, 304] on div at bounding box center [305, 312] width 16 height 16
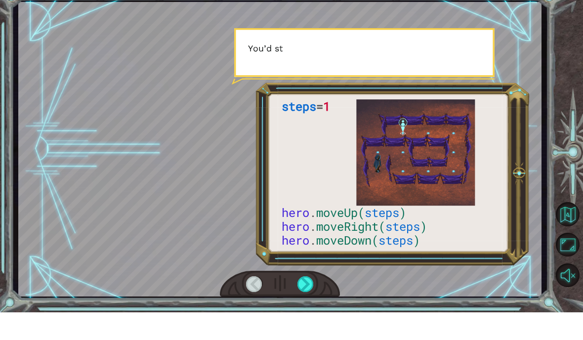
click at [305, 304] on div at bounding box center [305, 312] width 16 height 16
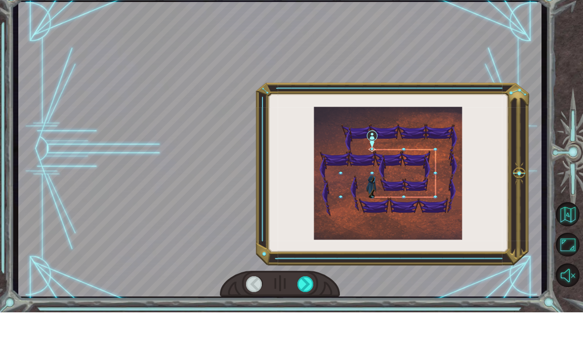
click at [305, 304] on div at bounding box center [305, 312] width 16 height 16
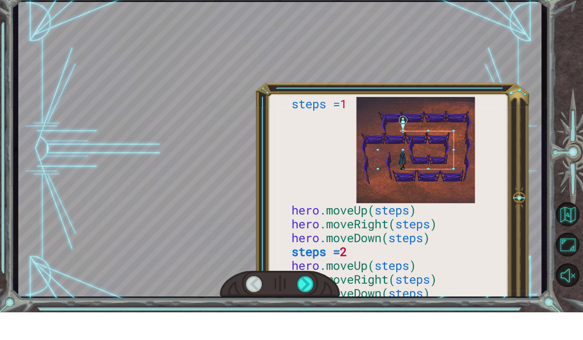
click at [306, 304] on div at bounding box center [305, 312] width 16 height 16
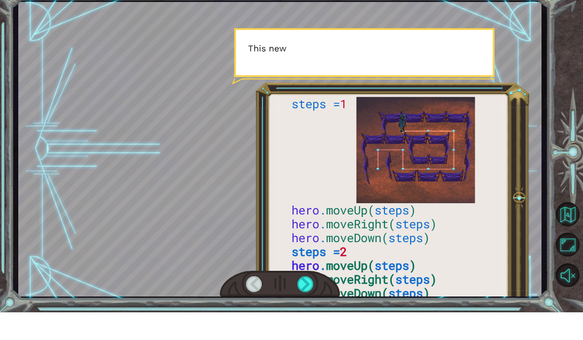
click at [305, 304] on div at bounding box center [305, 312] width 16 height 16
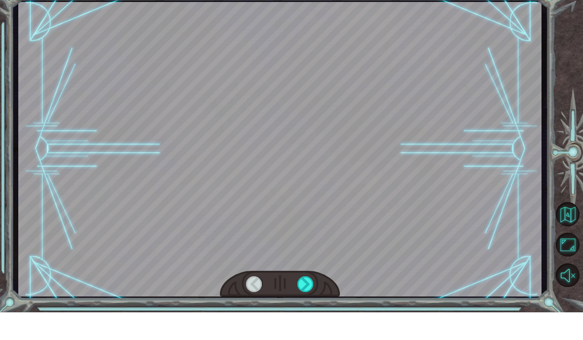
click at [310, 304] on div at bounding box center [305, 312] width 16 height 16
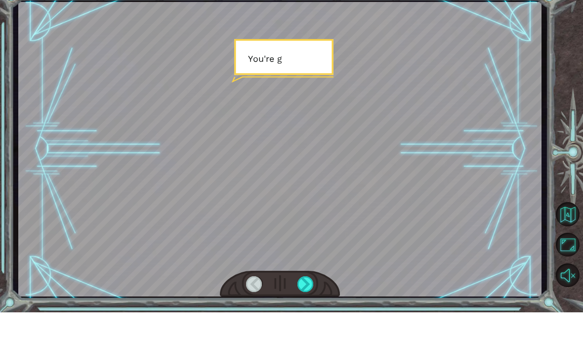
click at [313, 304] on div at bounding box center [305, 312] width 16 height 16
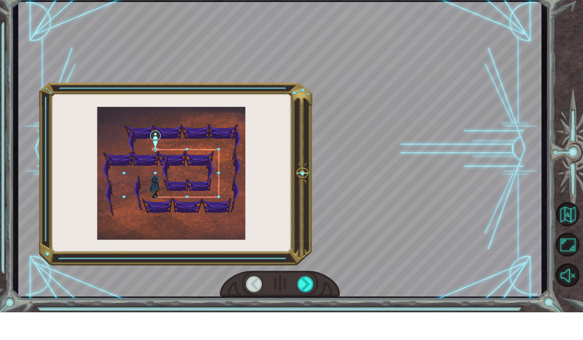
click at [309, 304] on div at bounding box center [305, 312] width 16 height 16
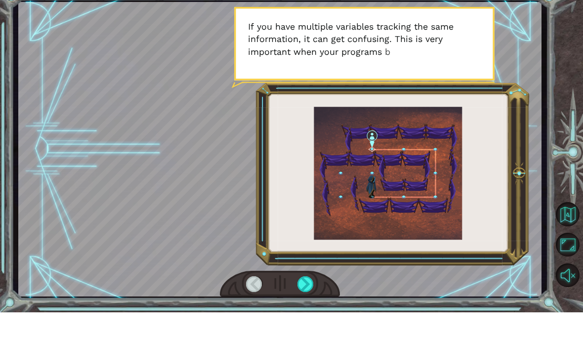
click at [317, 298] on div at bounding box center [280, 311] width 121 height 27
click at [307, 304] on div at bounding box center [305, 312] width 16 height 16
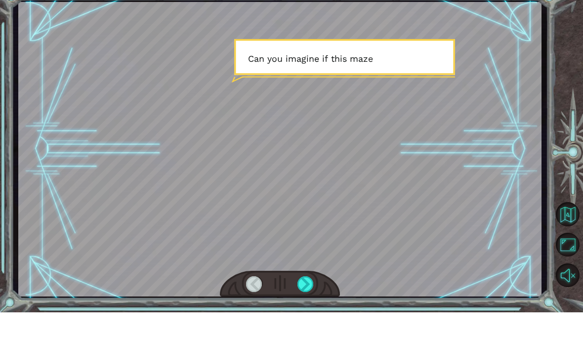
click at [305, 304] on div at bounding box center [305, 312] width 16 height 16
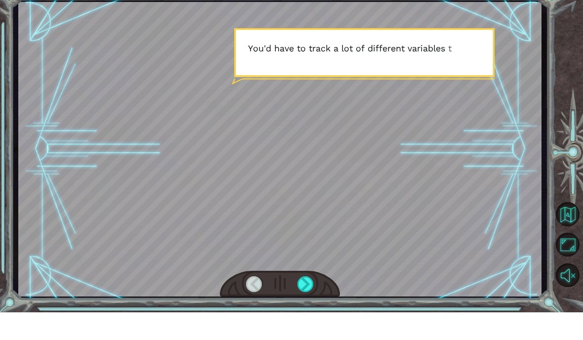
click at [309, 304] on div at bounding box center [305, 312] width 16 height 16
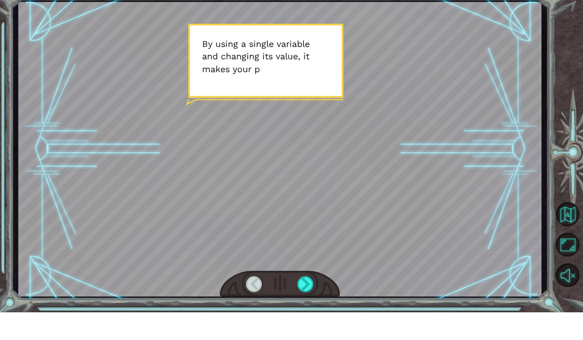
click at [308, 304] on div at bounding box center [305, 312] width 16 height 16
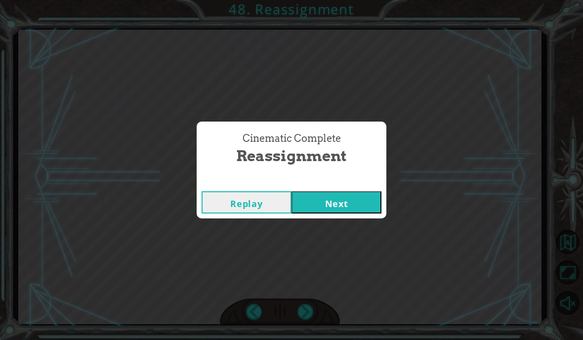
click at [361, 211] on button "Next" at bounding box center [336, 202] width 90 height 22
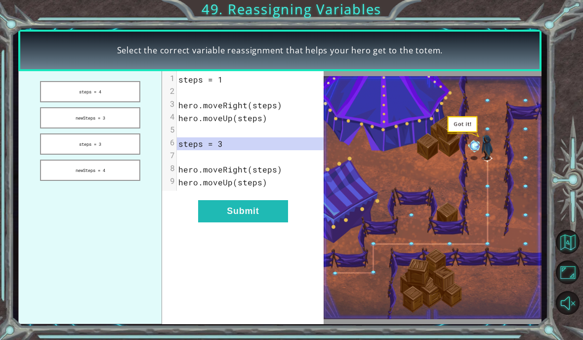
click at [244, 211] on button "Submit" at bounding box center [243, 211] width 90 height 22
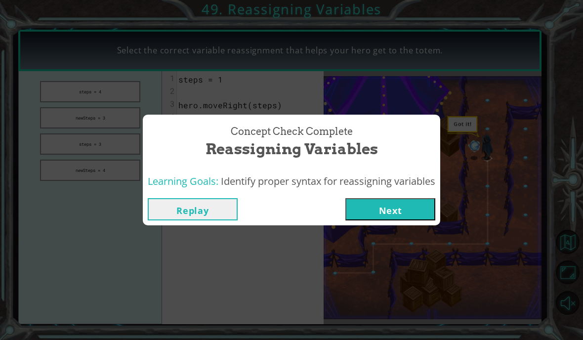
click at [396, 199] on button "Next" at bounding box center [390, 209] width 90 height 22
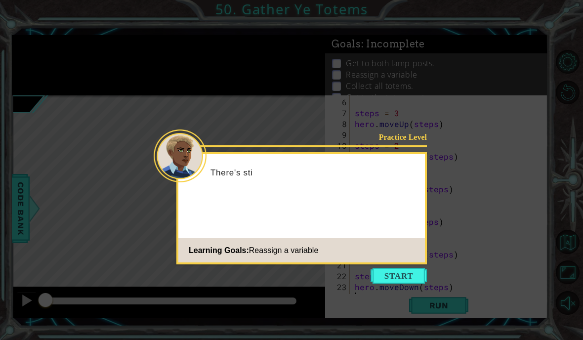
scroll to position [54, 0]
click at [409, 273] on button "Start" at bounding box center [399, 276] width 56 height 16
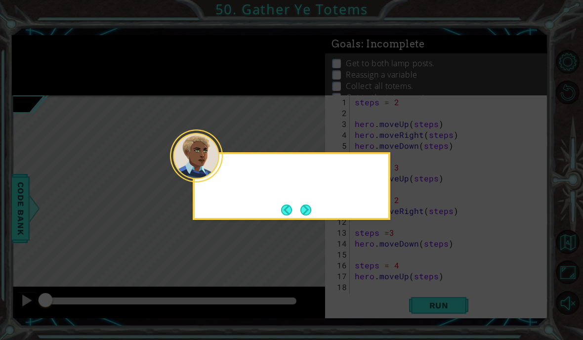
scroll to position [0, 0]
click at [308, 209] on button "Next" at bounding box center [305, 209] width 11 height 11
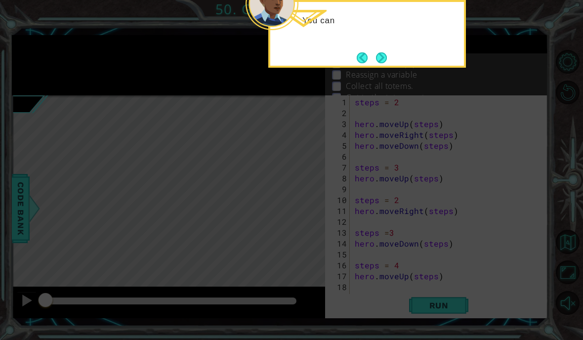
click at [386, 59] on button "Next" at bounding box center [381, 57] width 11 height 11
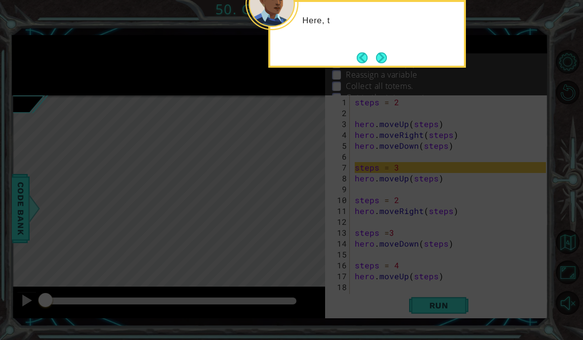
click at [387, 52] on button "Next" at bounding box center [381, 57] width 11 height 11
click at [381, 56] on button "Next" at bounding box center [381, 57] width 13 height 13
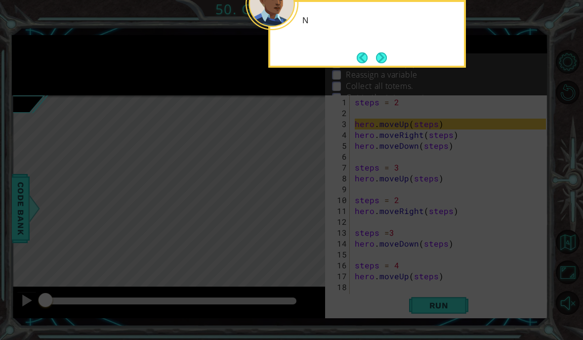
click at [380, 58] on button "Next" at bounding box center [381, 57] width 17 height 17
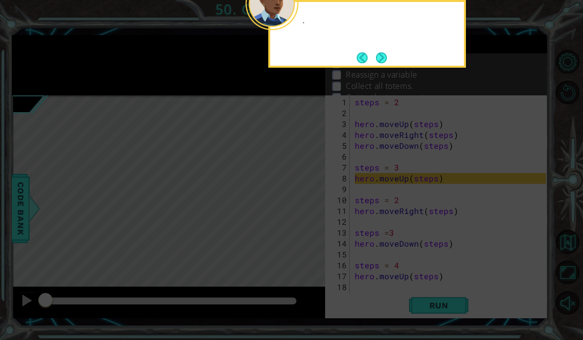
click at [387, 58] on button "Next" at bounding box center [381, 57] width 11 height 11
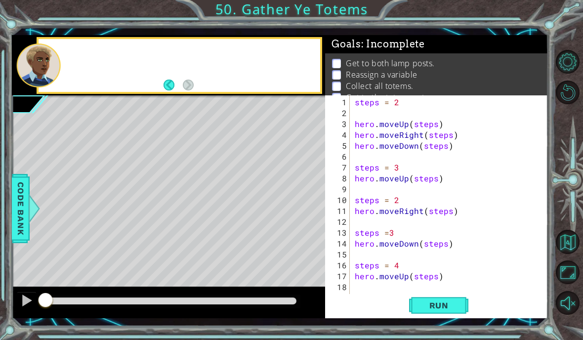
click at [384, 57] on div "Get to both lamp posts. Reassign a variable Collect all totems. Get to the tote…" at bounding box center [436, 80] width 223 height 55
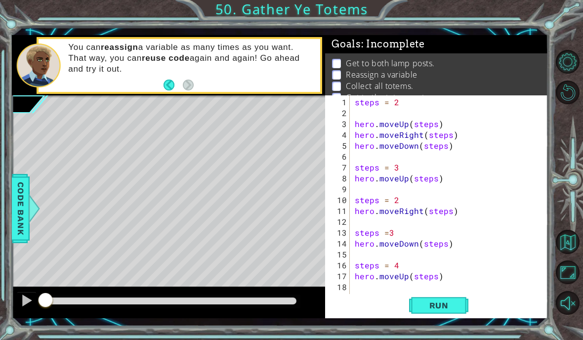
click at [441, 301] on span "Run" at bounding box center [438, 305] width 39 height 10
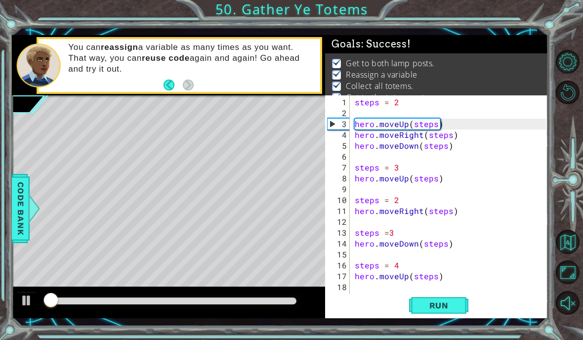
click at [566, 22] on div "1 ההההההההההההההההההההההההההההההההההההההההההההההההההההההההההההההההההההההההההההה…" at bounding box center [291, 170] width 583 height 340
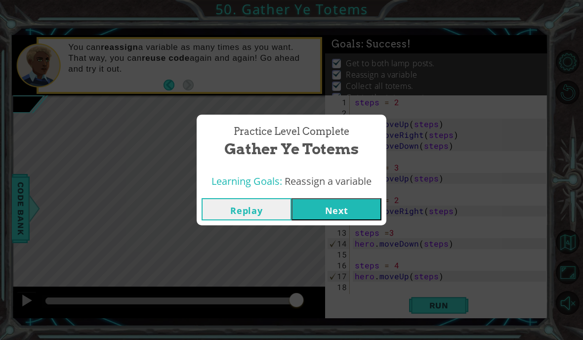
click at [357, 211] on button "Next" at bounding box center [336, 209] width 90 height 22
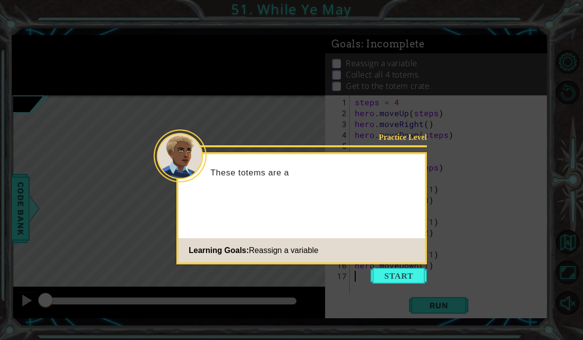
click at [409, 277] on button "Start" at bounding box center [399, 276] width 56 height 16
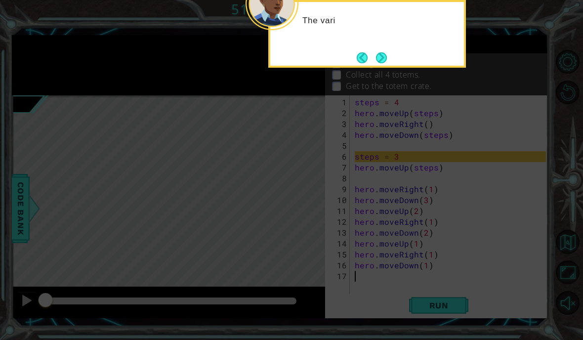
click at [382, 56] on button "Next" at bounding box center [381, 57] width 11 height 11
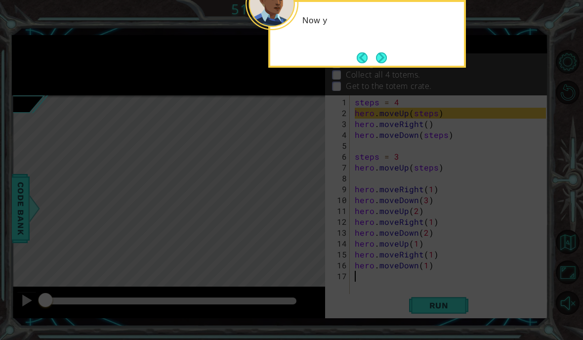
click at [383, 58] on button "Next" at bounding box center [381, 57] width 11 height 11
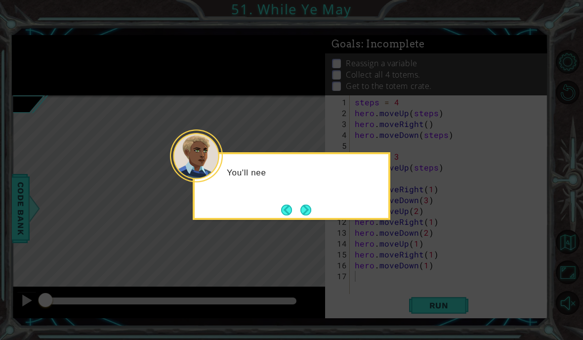
click at [306, 205] on button "Next" at bounding box center [306, 210] width 12 height 12
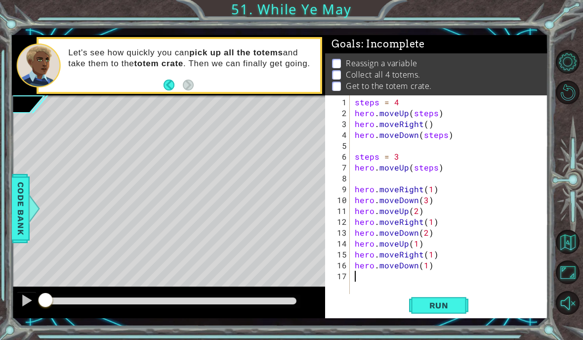
click at [452, 302] on span "Run" at bounding box center [438, 305] width 39 height 10
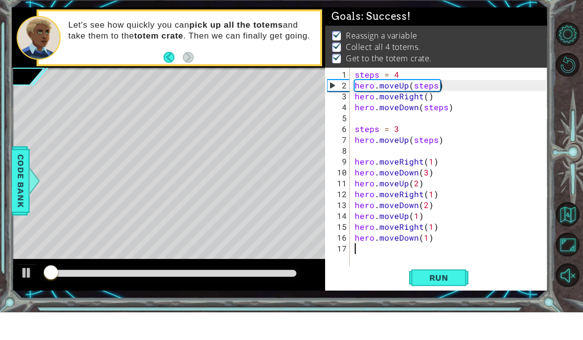
click at [566, 15] on div "1 ההההההההההההההההההההההההההההההההההההההההההההההההההההההההההההההההההההההההההההה…" at bounding box center [291, 170] width 583 height 340
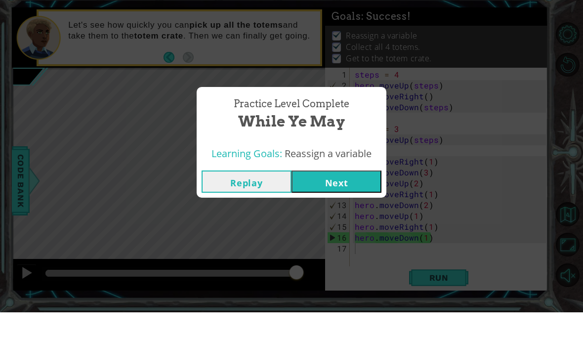
click at [366, 198] on button "Next" at bounding box center [336, 209] width 90 height 22
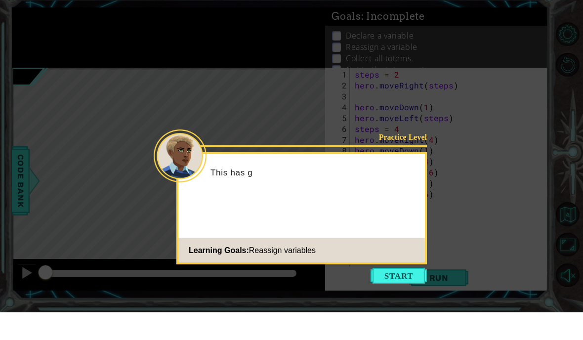
click at [401, 295] on button "Start" at bounding box center [399, 303] width 56 height 16
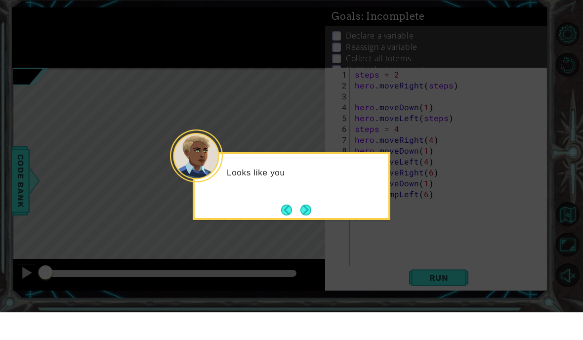
click at [307, 232] on button "Next" at bounding box center [305, 237] width 11 height 11
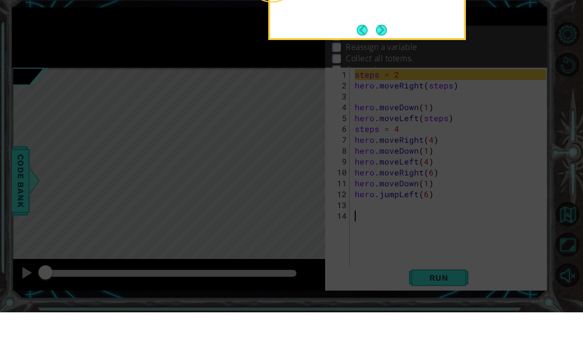
click at [380, 51] on button "Next" at bounding box center [381, 57] width 12 height 12
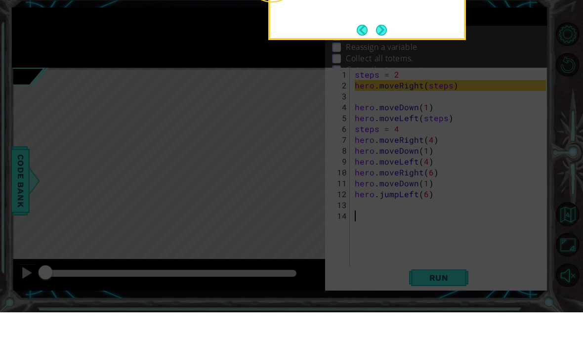
click at [383, 48] on button "Next" at bounding box center [381, 57] width 18 height 18
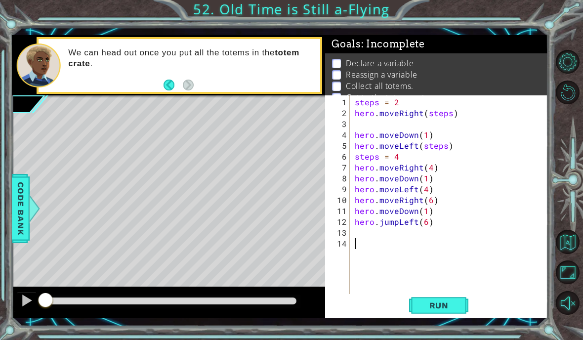
click at [451, 301] on span "Run" at bounding box center [438, 305] width 39 height 10
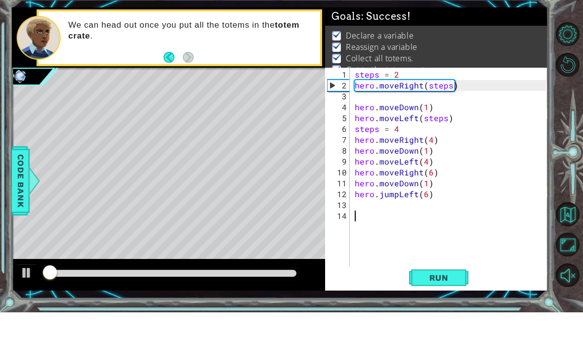
click at [569, 15] on div "1 ההההההההההההההההההההההההההההההההההההההההההההההההההההההההההההההההההההההההההההה…" at bounding box center [291, 170] width 583 height 340
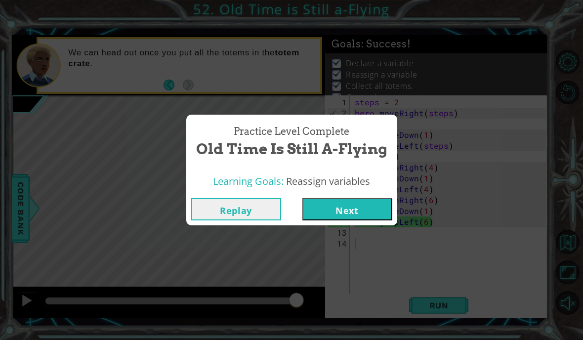
click at [360, 205] on button "Next" at bounding box center [347, 209] width 90 height 22
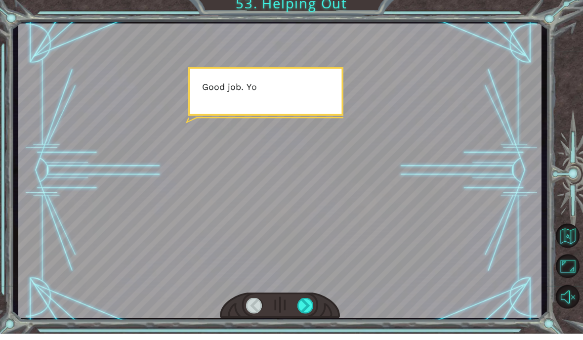
click at [302, 304] on div at bounding box center [305, 312] width 16 height 16
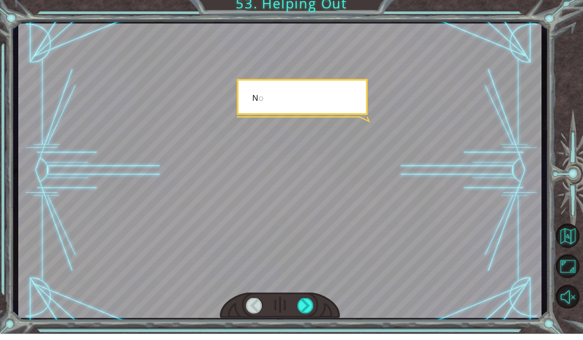
click at [303, 304] on div at bounding box center [305, 312] width 16 height 16
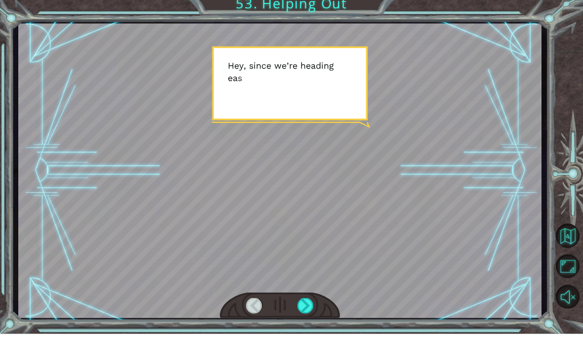
click at [305, 304] on div at bounding box center [305, 312] width 16 height 16
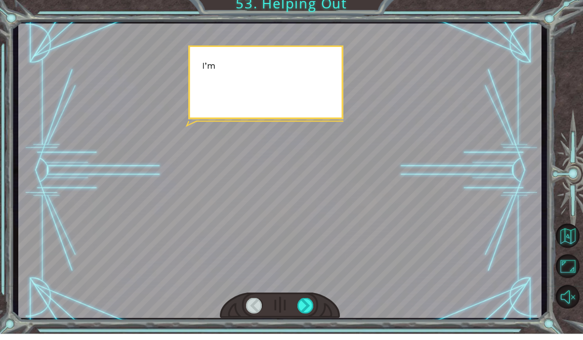
click at [308, 304] on div at bounding box center [305, 312] width 16 height 16
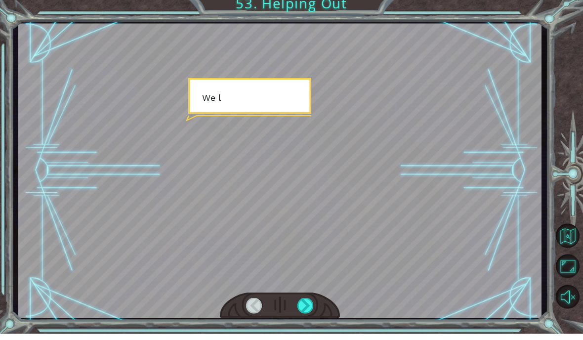
click at [311, 304] on div at bounding box center [305, 312] width 16 height 16
click at [312, 304] on div at bounding box center [305, 312] width 16 height 16
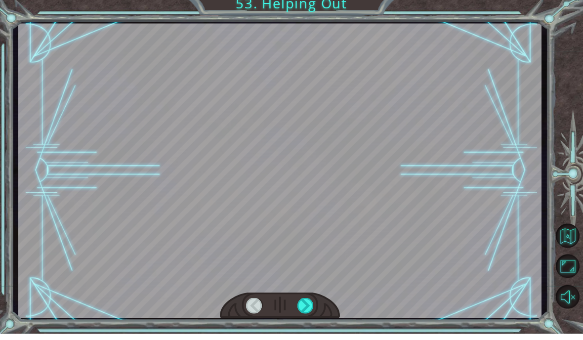
click at [307, 304] on div at bounding box center [305, 312] width 16 height 16
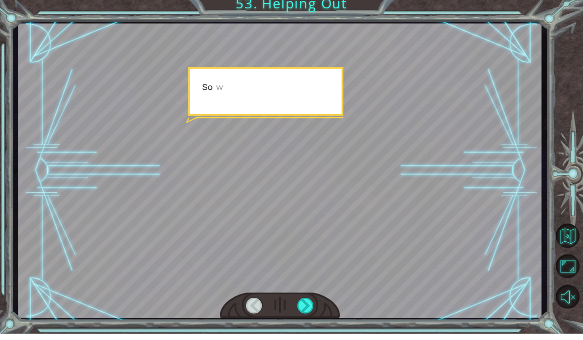
click at [310, 306] on div at bounding box center [305, 312] width 16 height 16
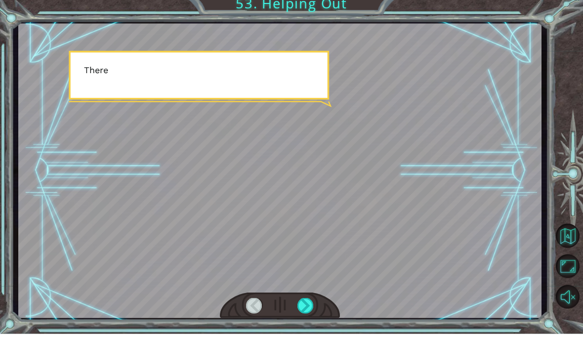
click at [310, 304] on div at bounding box center [305, 312] width 16 height 16
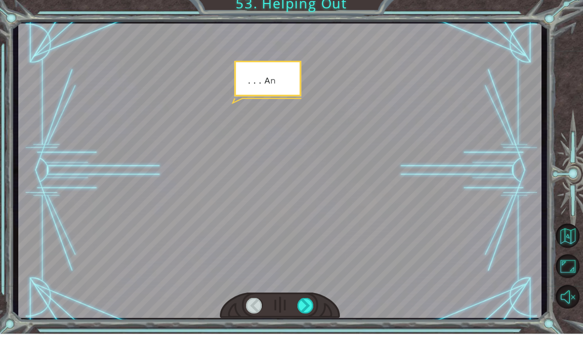
click at [309, 304] on div at bounding box center [305, 312] width 16 height 16
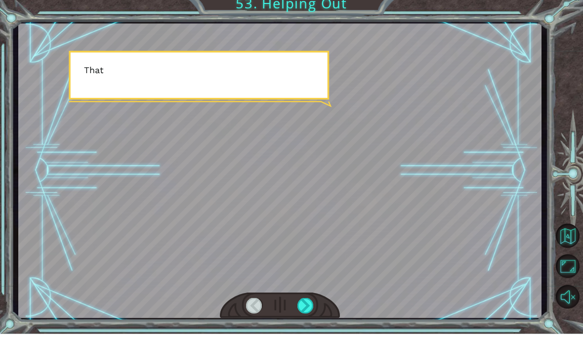
click at [310, 304] on div at bounding box center [305, 312] width 16 height 16
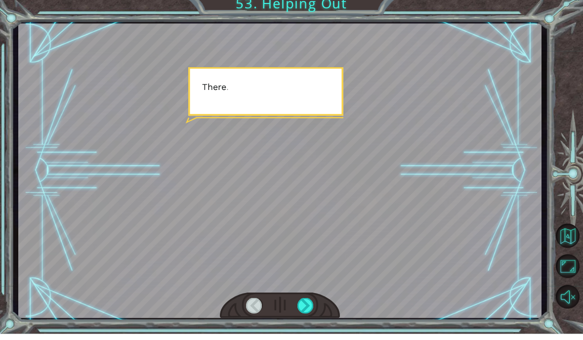
click at [309, 306] on div at bounding box center [305, 312] width 16 height 16
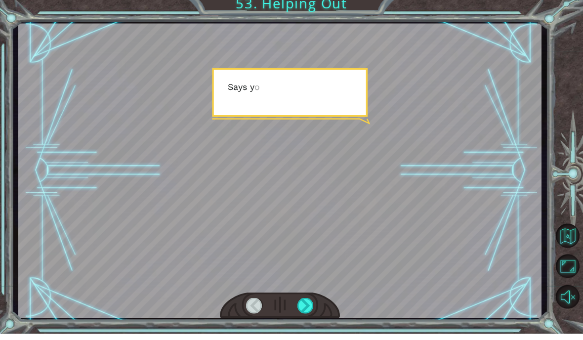
click at [313, 306] on div at bounding box center [305, 312] width 16 height 16
click at [320, 300] on div at bounding box center [280, 311] width 121 height 27
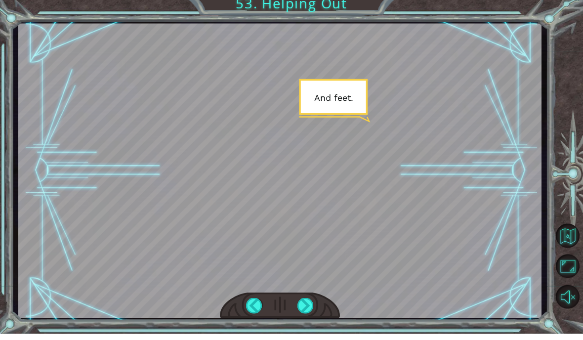
click at [306, 305] on div at bounding box center [305, 312] width 16 height 16
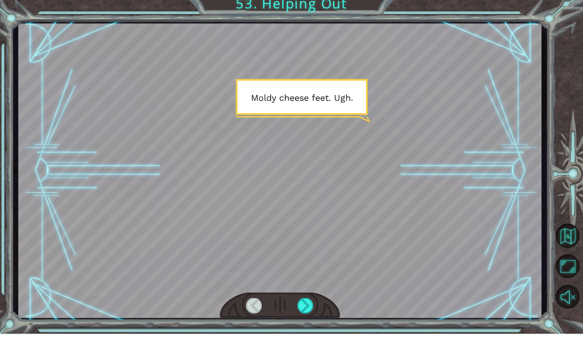
click at [306, 304] on div at bounding box center [305, 312] width 16 height 16
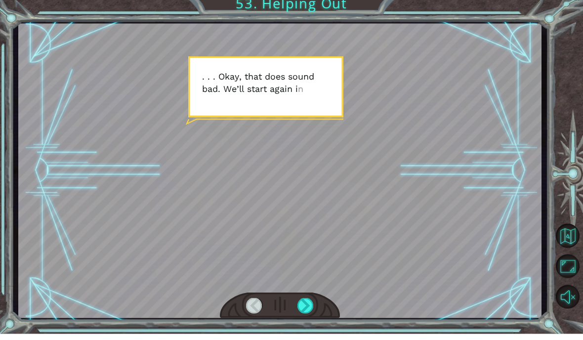
click at [307, 304] on div at bounding box center [305, 312] width 16 height 16
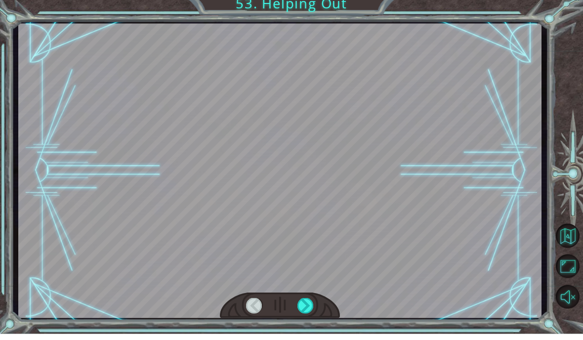
click at [304, 306] on div at bounding box center [305, 312] width 16 height 16
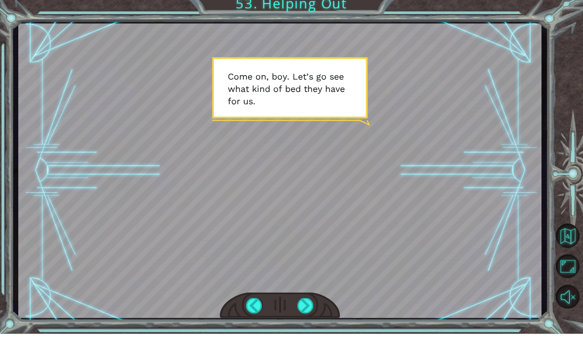
click at [308, 304] on div at bounding box center [305, 312] width 16 height 16
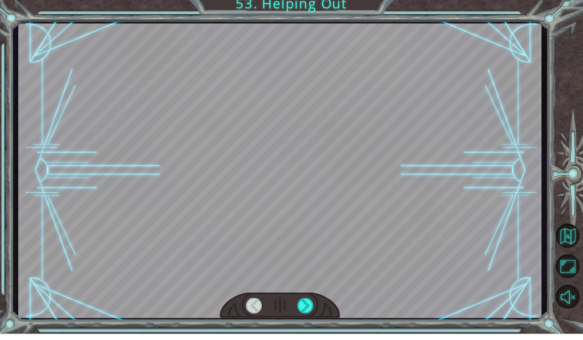
click at [308, 304] on div at bounding box center [305, 312] width 16 height 16
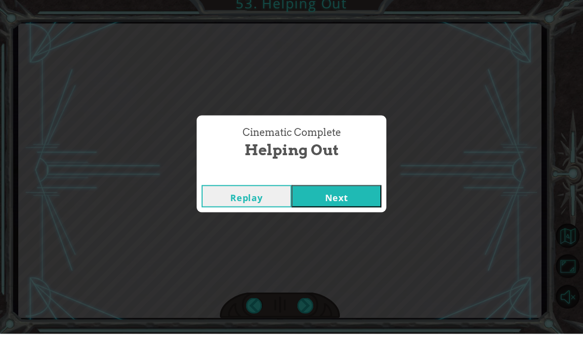
click at [352, 198] on button "Next" at bounding box center [336, 202] width 90 height 22
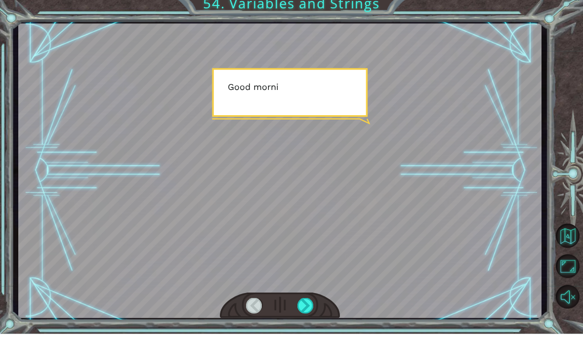
click at [308, 314] on div at bounding box center [305, 312] width 16 height 16
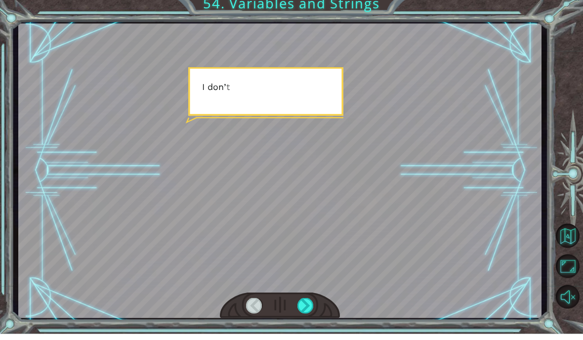
click at [308, 311] on div at bounding box center [305, 312] width 16 height 16
click at [312, 306] on div at bounding box center [305, 312] width 16 height 16
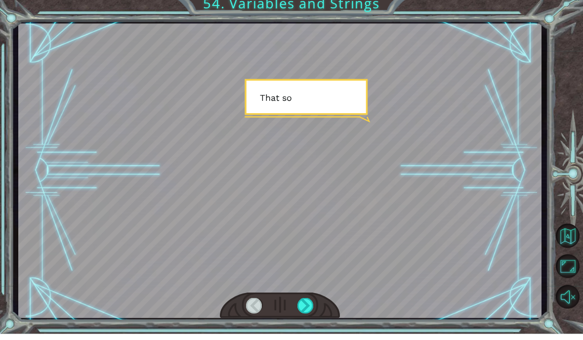
click at [310, 313] on div at bounding box center [305, 312] width 16 height 16
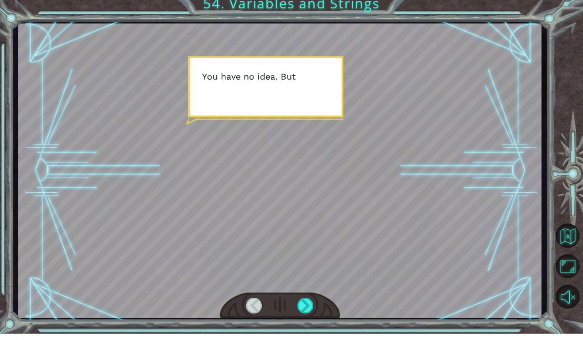
click at [306, 306] on div at bounding box center [305, 312] width 16 height 16
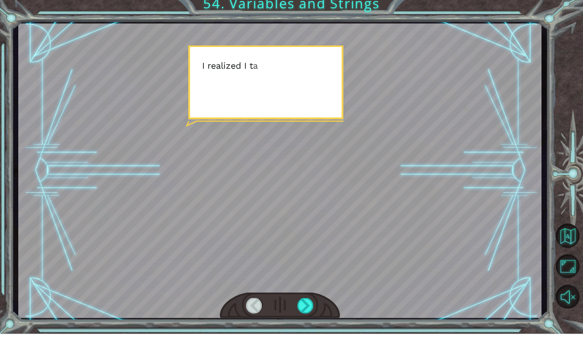
click at [309, 304] on div at bounding box center [305, 312] width 16 height 16
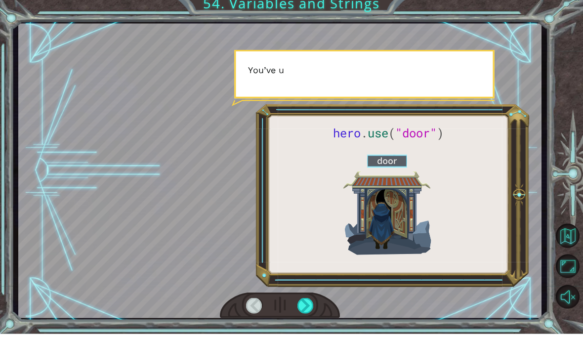
click at [308, 305] on div at bounding box center [305, 312] width 16 height 16
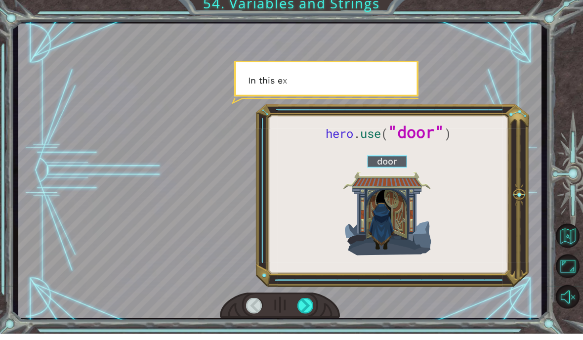
click at [312, 302] on div at bounding box center [280, 311] width 121 height 27
click at [304, 312] on div at bounding box center [305, 312] width 16 height 16
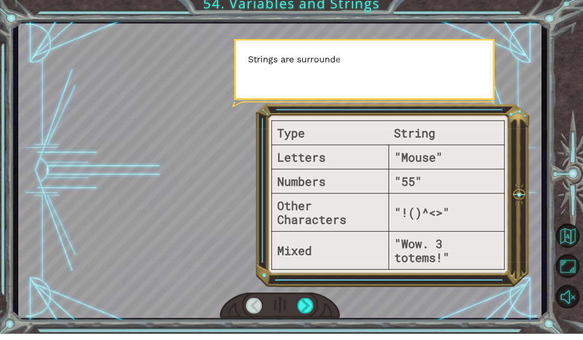
click at [306, 307] on div at bounding box center [305, 312] width 16 height 16
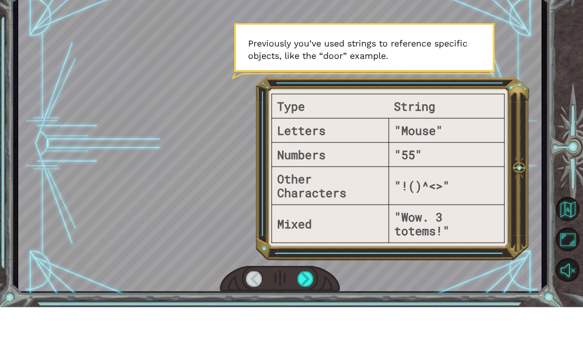
click at [309, 304] on div at bounding box center [305, 312] width 16 height 16
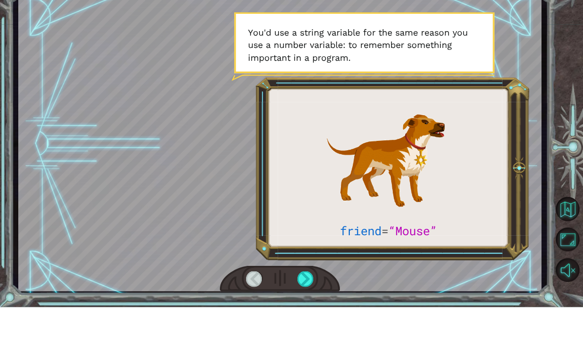
click at [310, 304] on div at bounding box center [305, 312] width 16 height 16
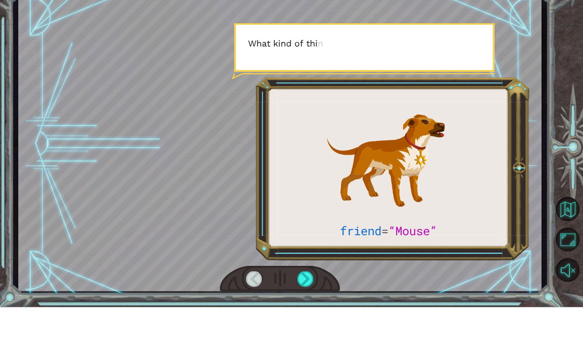
click at [308, 304] on div at bounding box center [305, 312] width 16 height 16
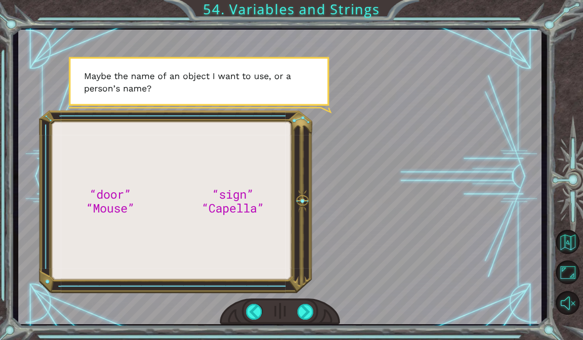
click at [306, 309] on div at bounding box center [305, 312] width 16 height 16
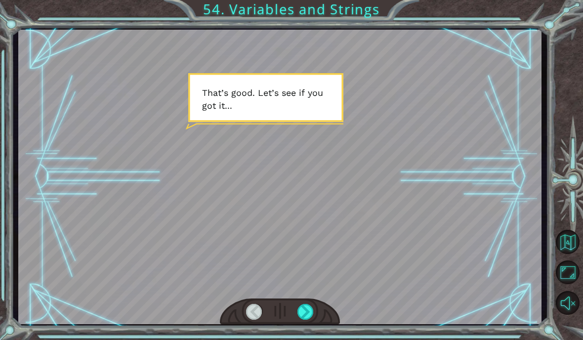
click at [307, 311] on div at bounding box center [305, 312] width 16 height 16
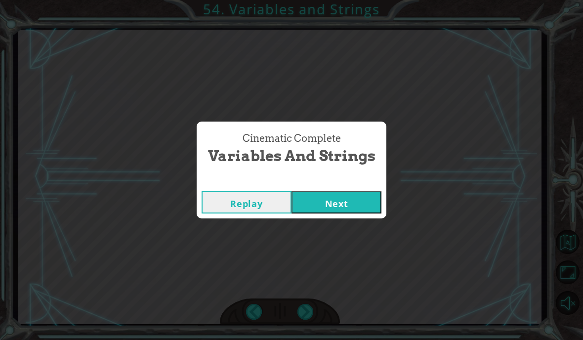
click at [307, 311] on div "Cinematic Complete Variables and Strings Replay Next" at bounding box center [291, 170] width 583 height 340
click at [319, 208] on button "Next" at bounding box center [336, 202] width 90 height 22
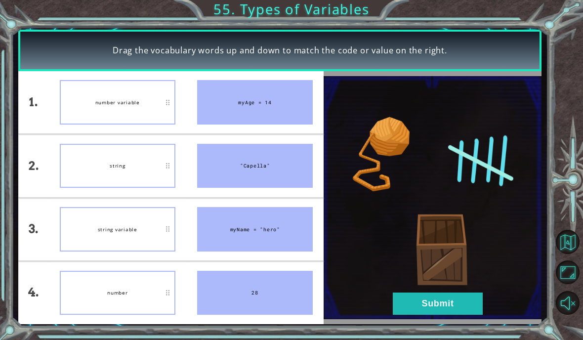
click at [418, 308] on button "Submit" at bounding box center [438, 303] width 90 height 22
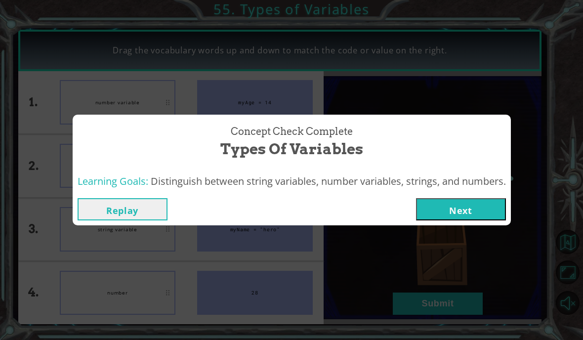
click at [442, 206] on button "Next" at bounding box center [461, 209] width 90 height 22
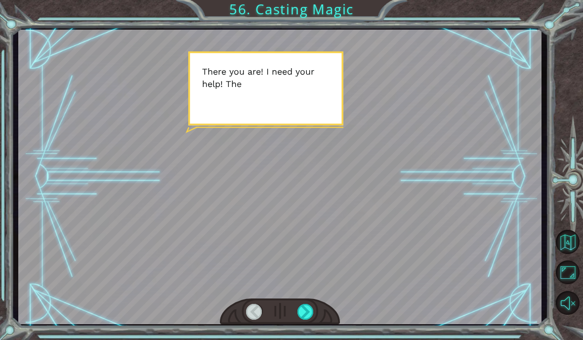
click at [297, 310] on div at bounding box center [305, 312] width 16 height 16
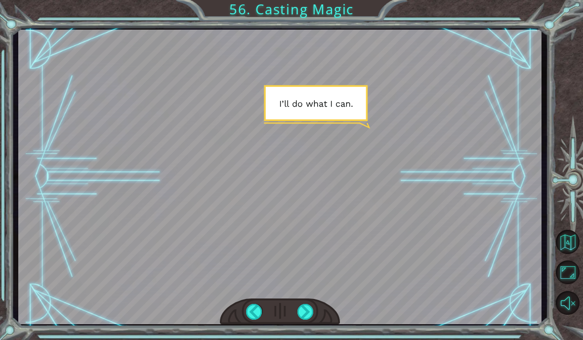
click at [296, 320] on div at bounding box center [280, 311] width 121 height 27
click at [294, 317] on div at bounding box center [280, 311] width 121 height 27
click at [300, 313] on div at bounding box center [305, 312] width 16 height 16
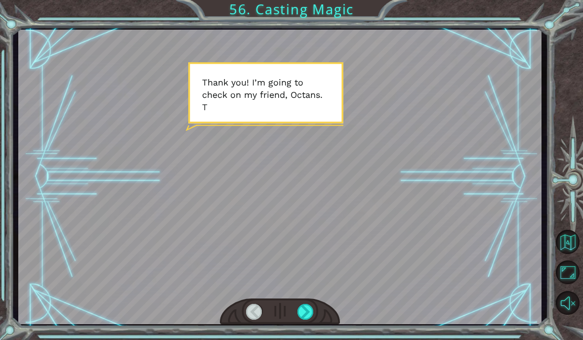
click at [301, 311] on div at bounding box center [305, 312] width 16 height 16
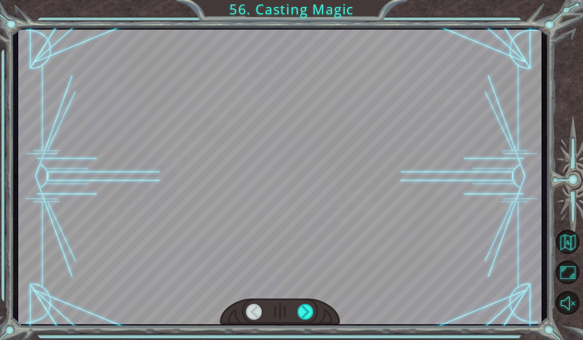
click at [307, 305] on div at bounding box center [305, 312] width 16 height 16
click at [305, 305] on div at bounding box center [305, 312] width 16 height 16
click at [306, 306] on div at bounding box center [305, 312] width 16 height 16
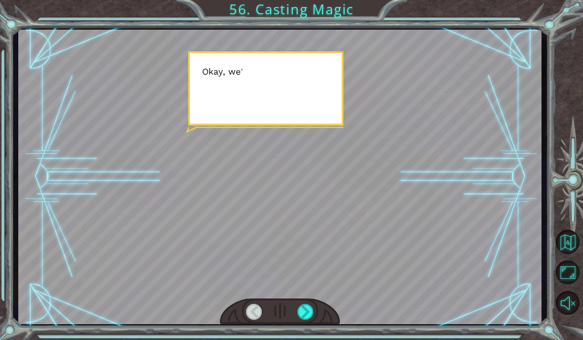
click at [305, 311] on div at bounding box center [305, 312] width 16 height 16
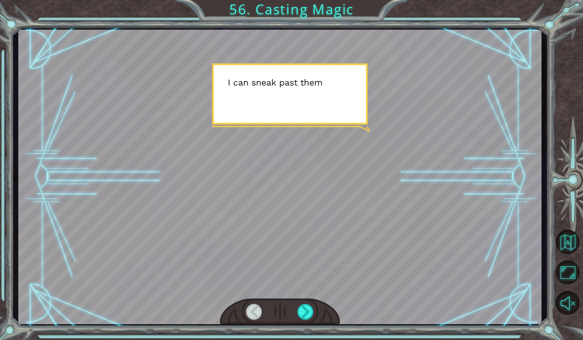
click at [306, 306] on div at bounding box center [305, 312] width 16 height 16
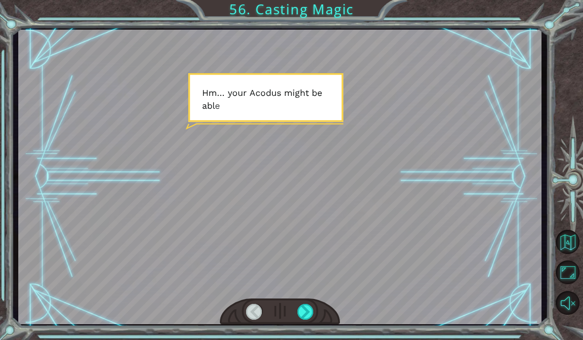
click at [306, 316] on div at bounding box center [305, 312] width 16 height 16
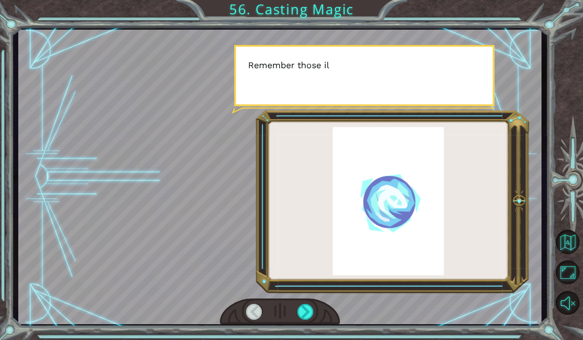
click at [307, 308] on div at bounding box center [305, 312] width 16 height 16
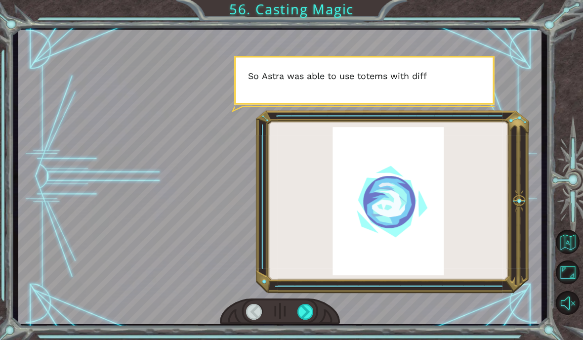
click at [301, 309] on div at bounding box center [305, 312] width 16 height 16
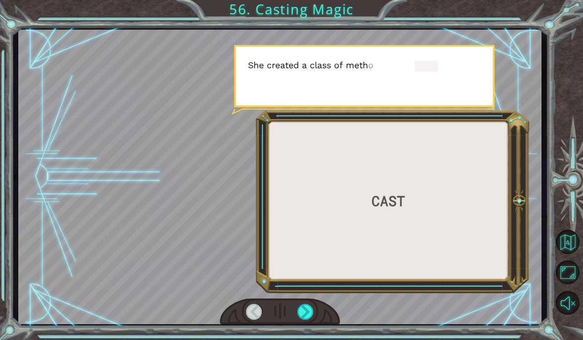
click at [306, 310] on div at bounding box center [305, 312] width 16 height 16
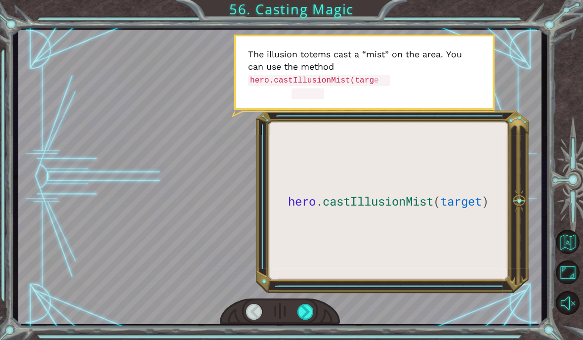
click at [393, 249] on div at bounding box center [280, 177] width 524 height 294
click at [305, 313] on div at bounding box center [305, 312] width 16 height 16
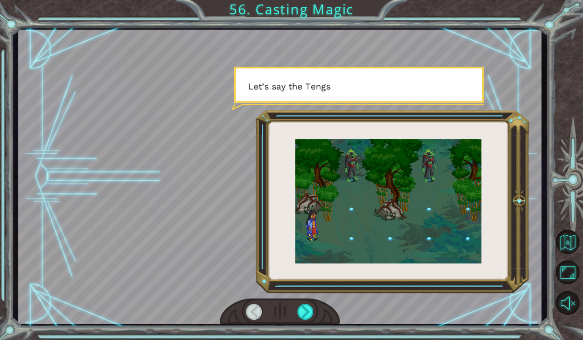
click at [302, 311] on div at bounding box center [305, 312] width 16 height 16
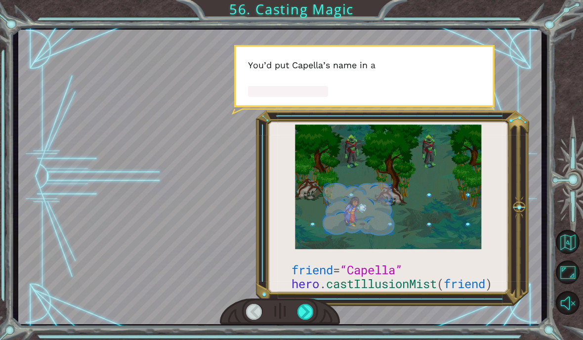
click at [304, 311] on div at bounding box center [305, 312] width 16 height 16
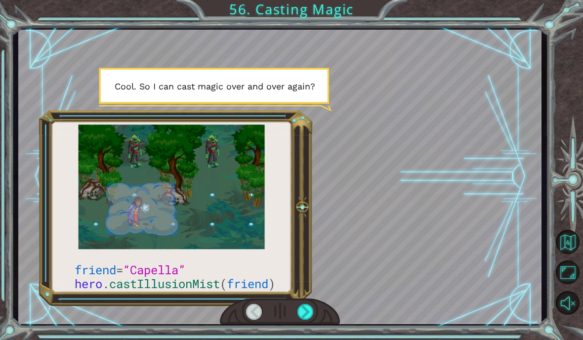
click at [306, 312] on div at bounding box center [305, 312] width 16 height 16
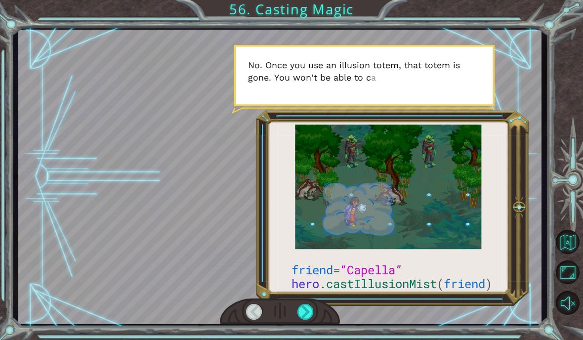
click at [301, 312] on div at bounding box center [305, 312] width 16 height 16
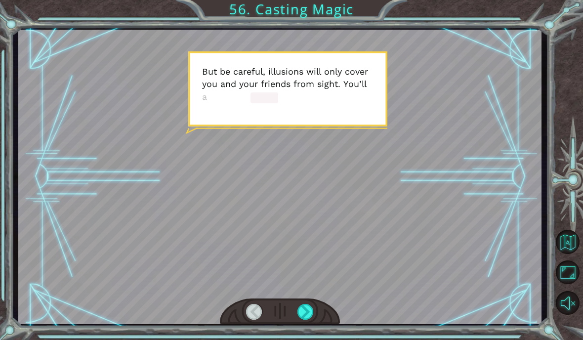
click at [305, 308] on div at bounding box center [305, 312] width 16 height 16
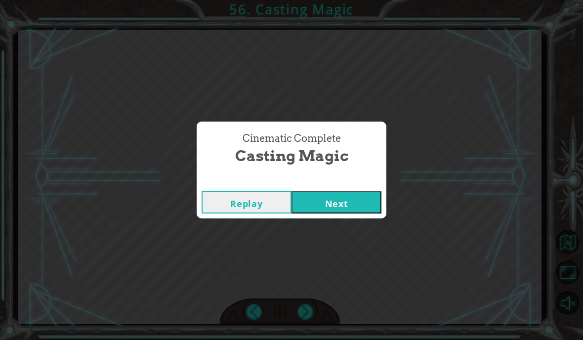
click at [324, 199] on button "Next" at bounding box center [336, 202] width 90 height 22
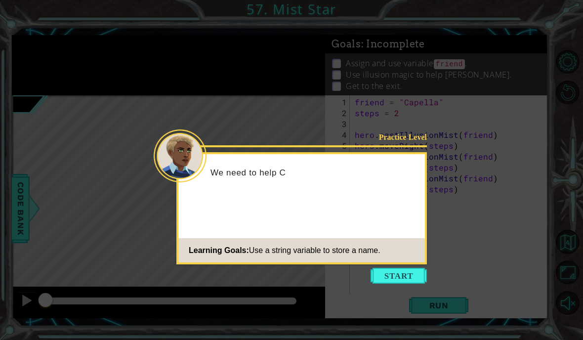
click at [405, 282] on button "Start" at bounding box center [399, 276] width 56 height 16
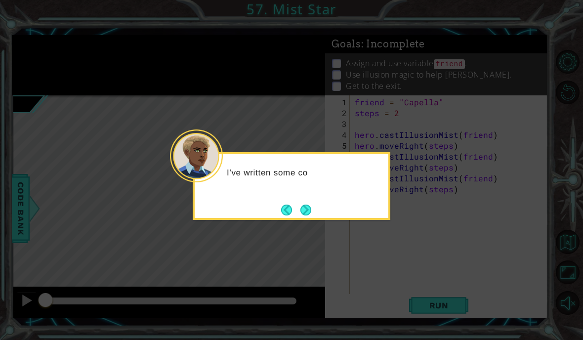
click at [306, 210] on button "Next" at bounding box center [306, 210] width 14 height 14
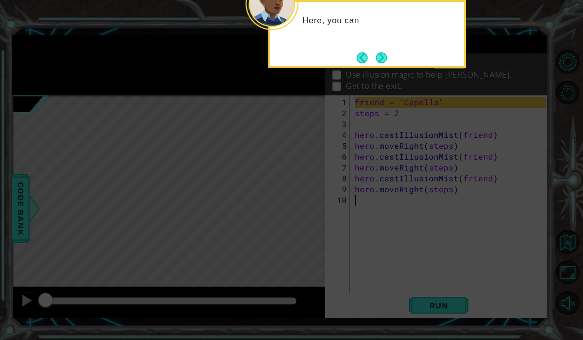
click at [385, 61] on button "Next" at bounding box center [381, 58] width 12 height 12
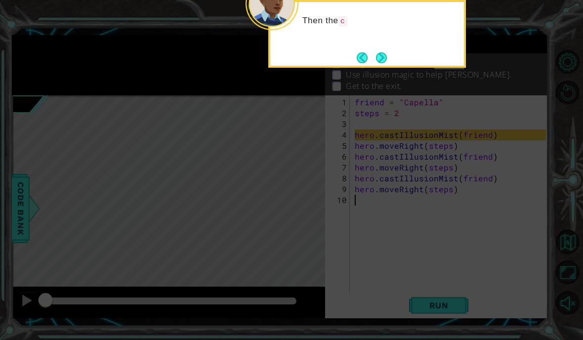
click at [385, 62] on button "Next" at bounding box center [381, 58] width 12 height 12
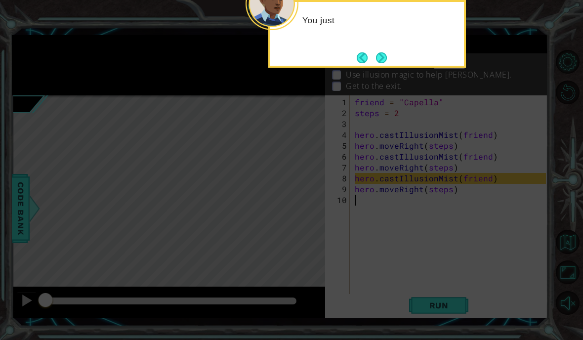
click at [380, 59] on button "Next" at bounding box center [381, 58] width 18 height 18
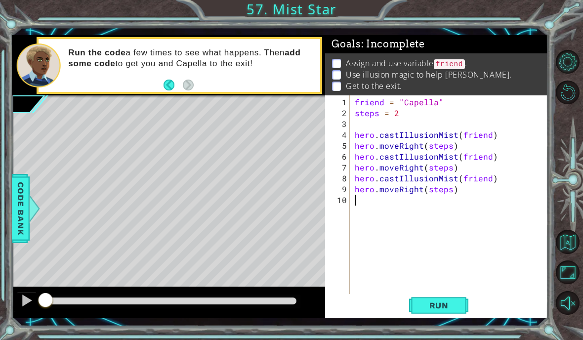
click at [422, 297] on button "Run" at bounding box center [438, 305] width 59 height 22
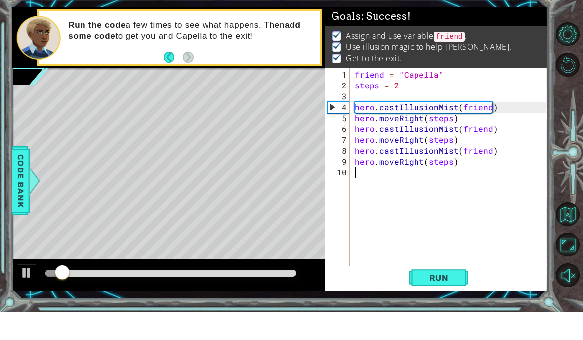
click at [553, 9] on div "1 ההההההההההההההההההההההההההההההההההההההההההההההההההההההההההההההההההההההההההההה…" at bounding box center [291, 170] width 583 height 340
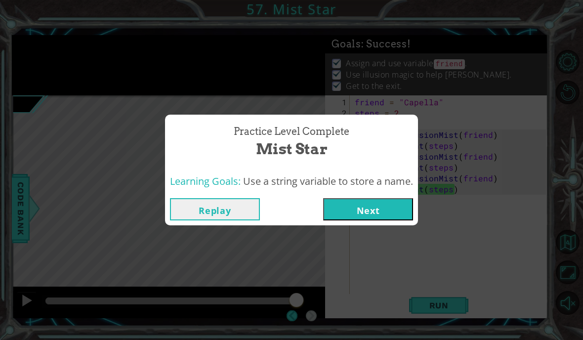
click at [360, 218] on button "Next" at bounding box center [368, 209] width 90 height 22
